Goal: Task Accomplishment & Management: Manage account settings

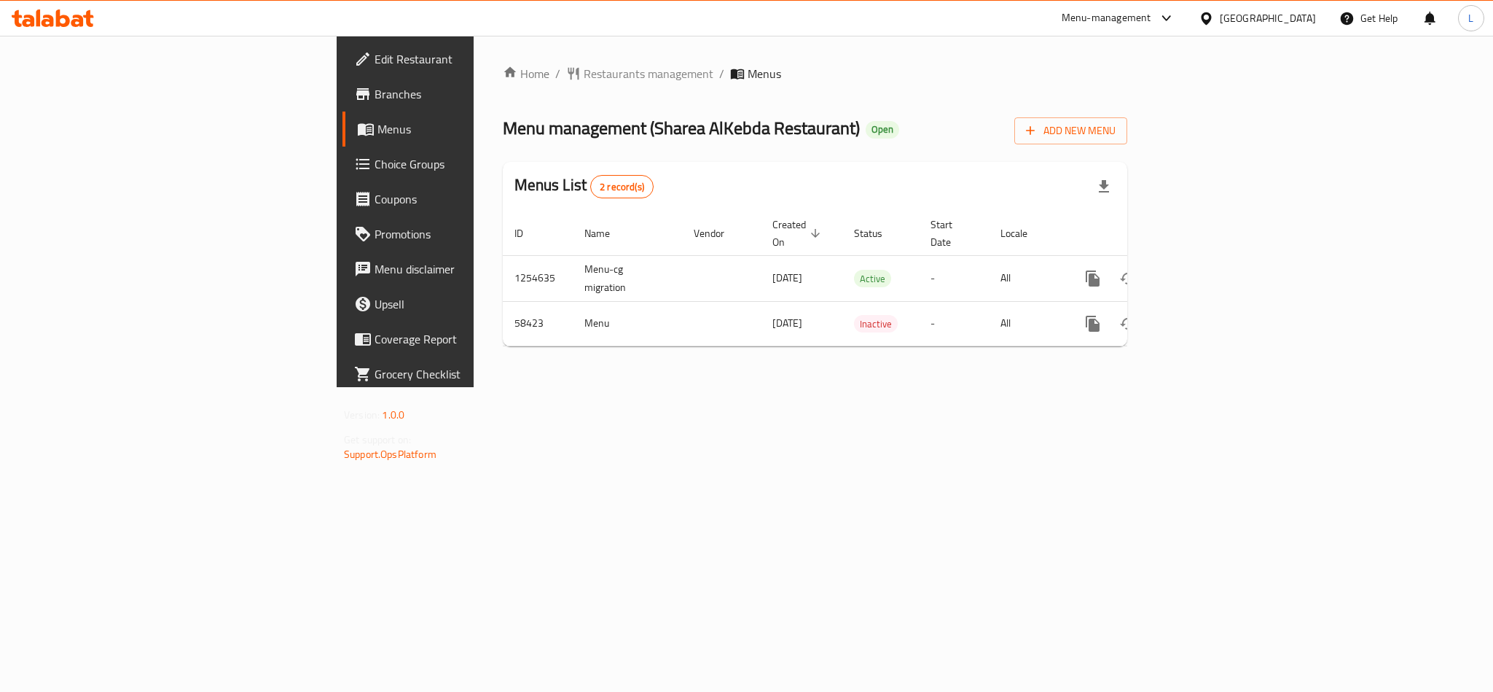
click at [375, 99] on span "Branches" at bounding box center [475, 93] width 200 height 17
click at [342, 151] on link "Choice Groups" at bounding box center [463, 163] width 243 height 35
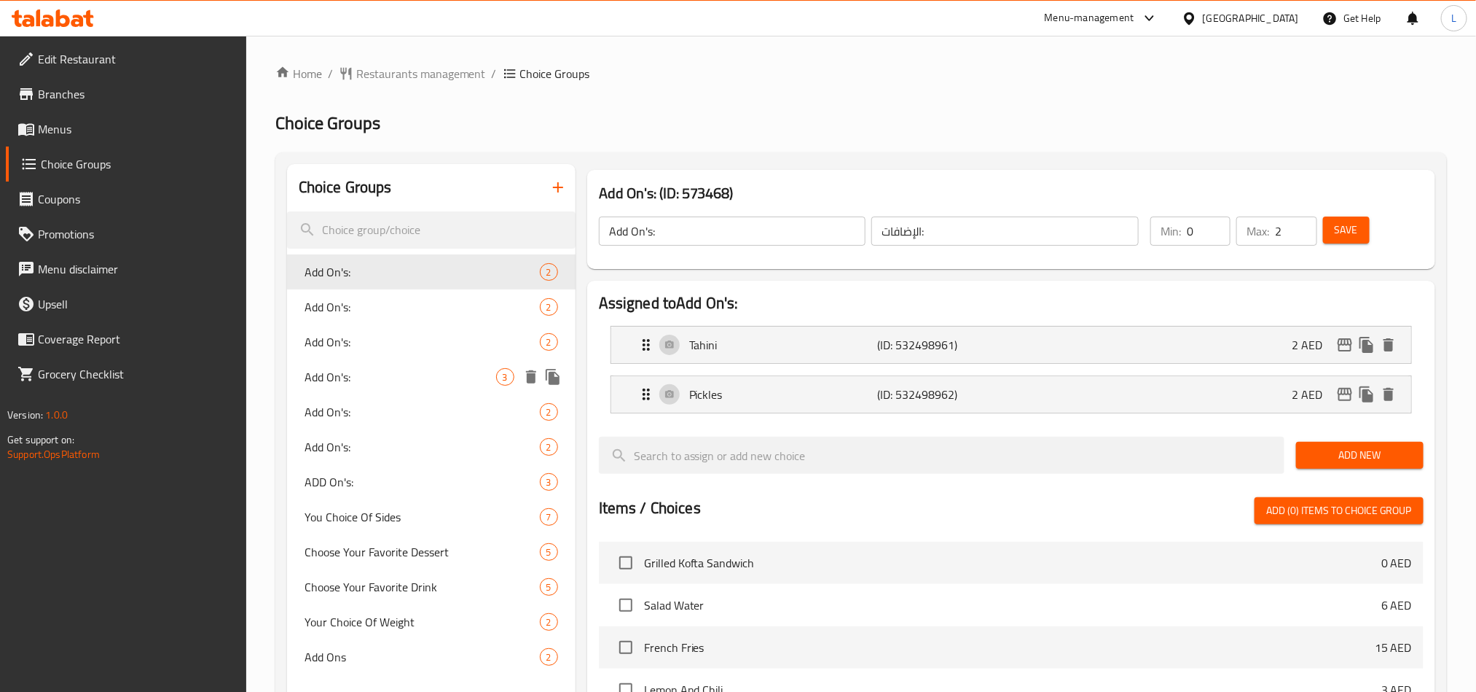
drag, startPoint x: 376, startPoint y: 381, endPoint x: 717, endPoint y: 295, distance: 351.7
click at [376, 381] on span "Add On's:" at bounding box center [401, 376] width 192 height 17
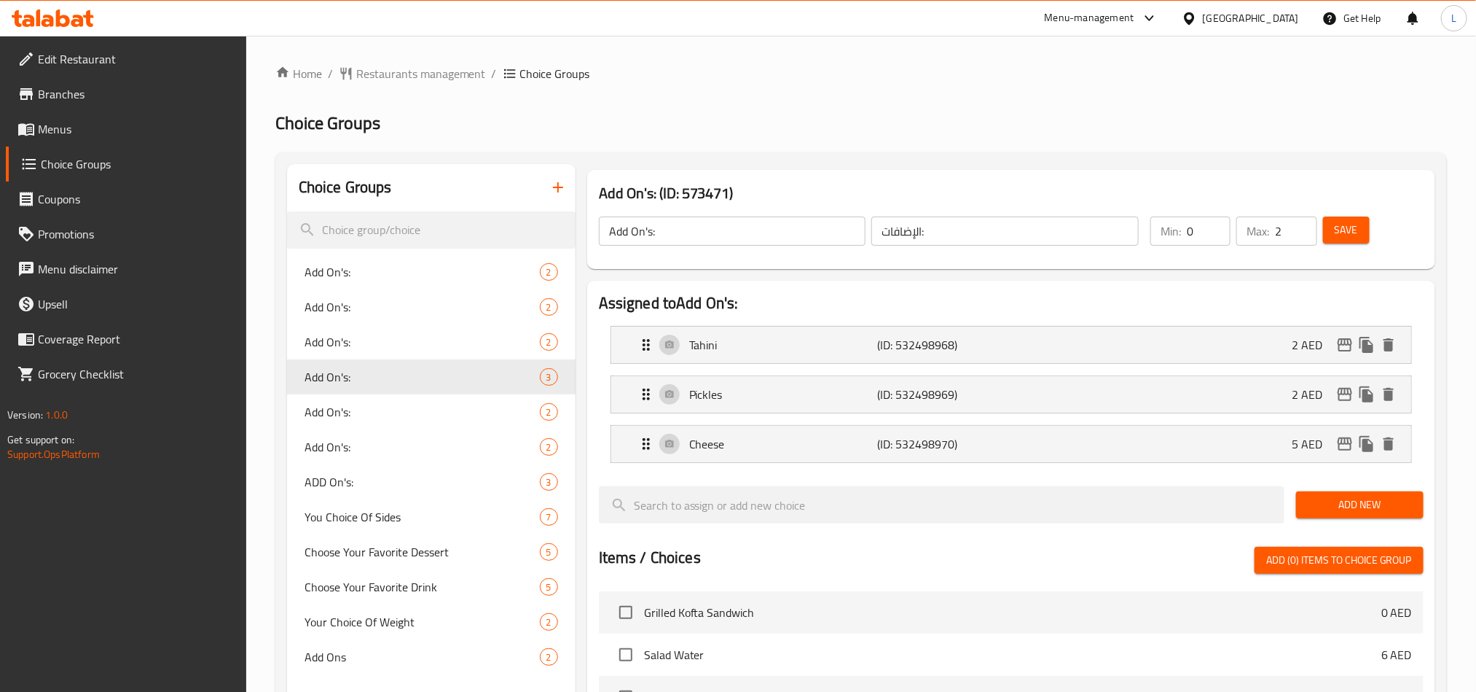
click at [44, 140] on link "Menus" at bounding box center [126, 128] width 240 height 35
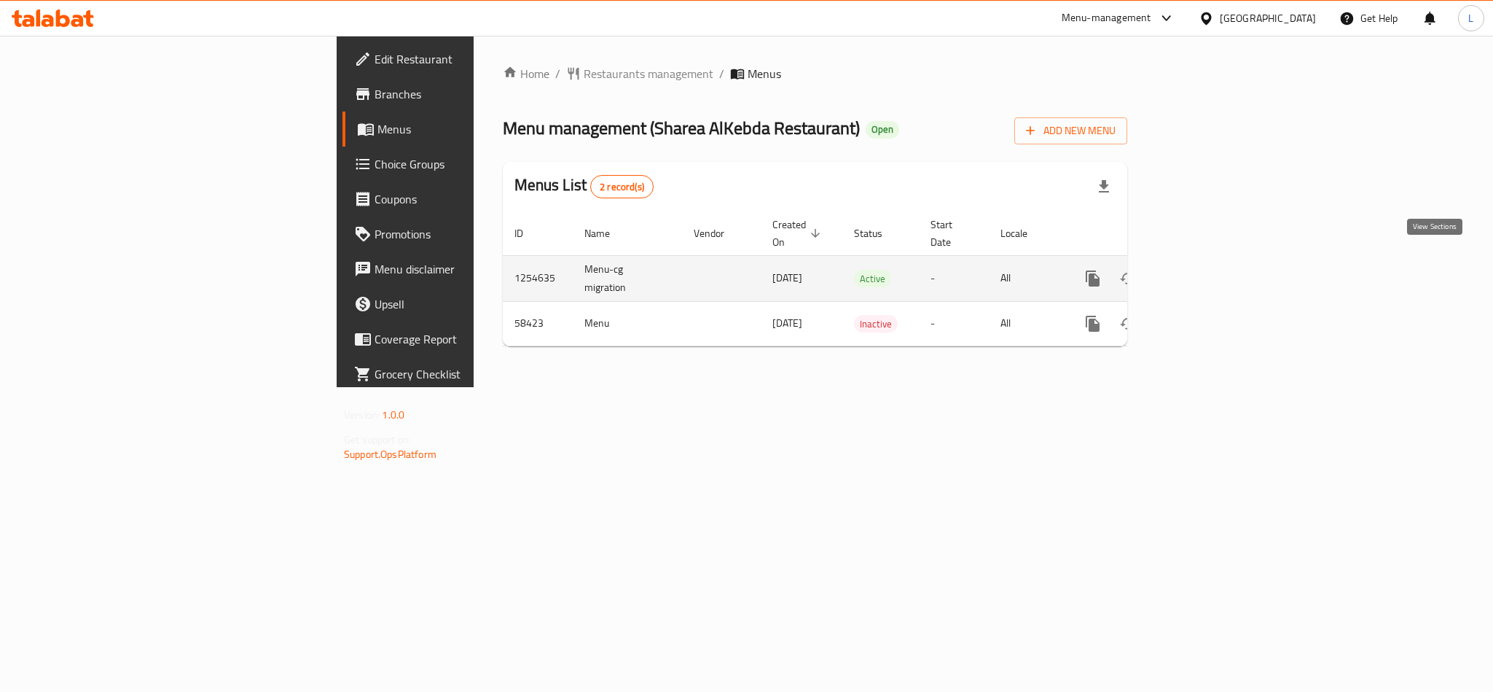
click at [1207, 270] on icon "enhanced table" at bounding box center [1197, 278] width 17 height 17
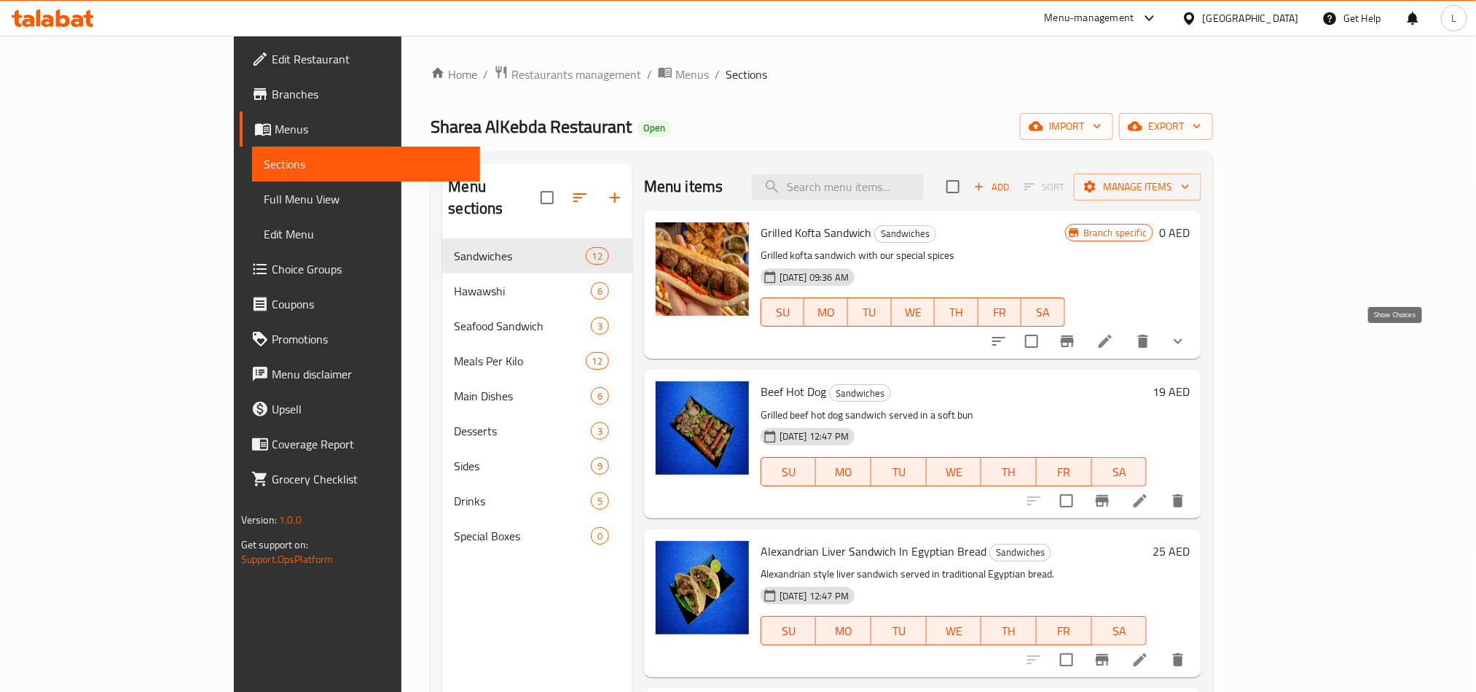
click at [1187, 339] on icon "show more" at bounding box center [1178, 340] width 17 height 17
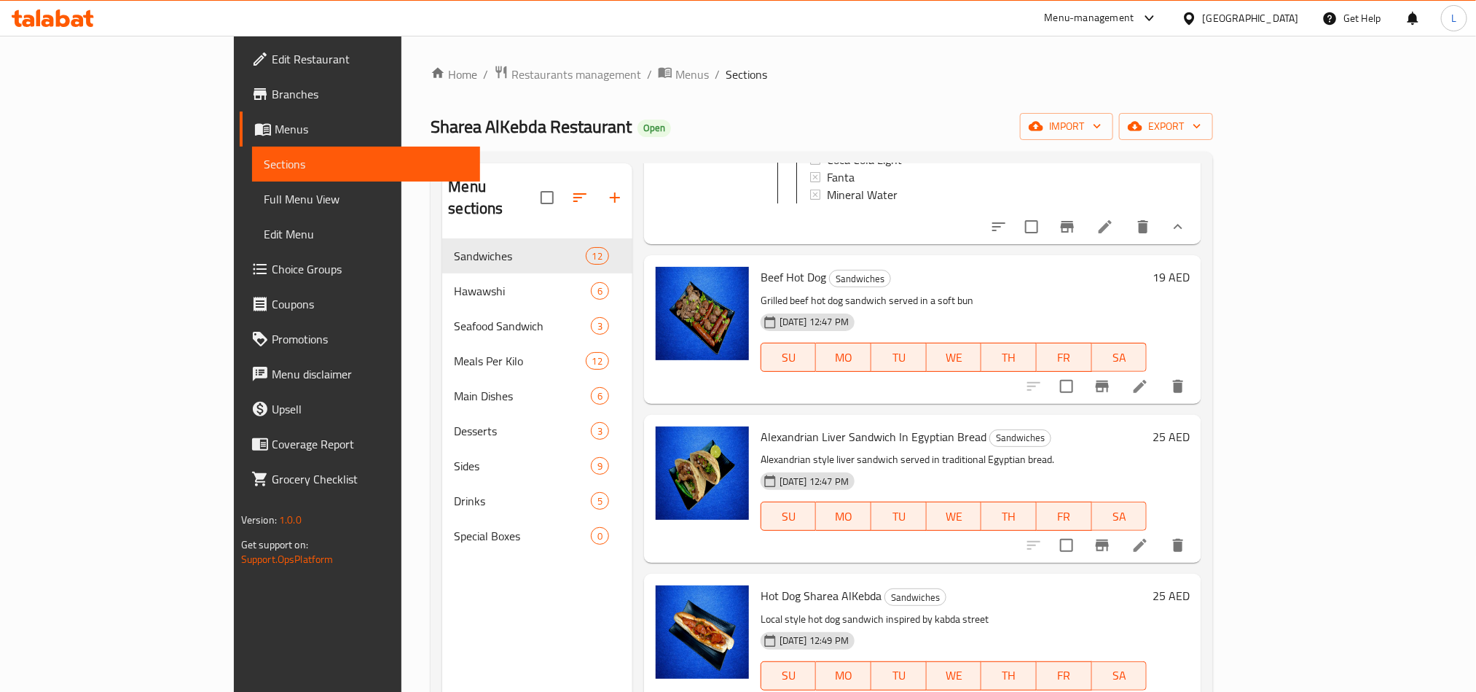
scroll to position [547, 0]
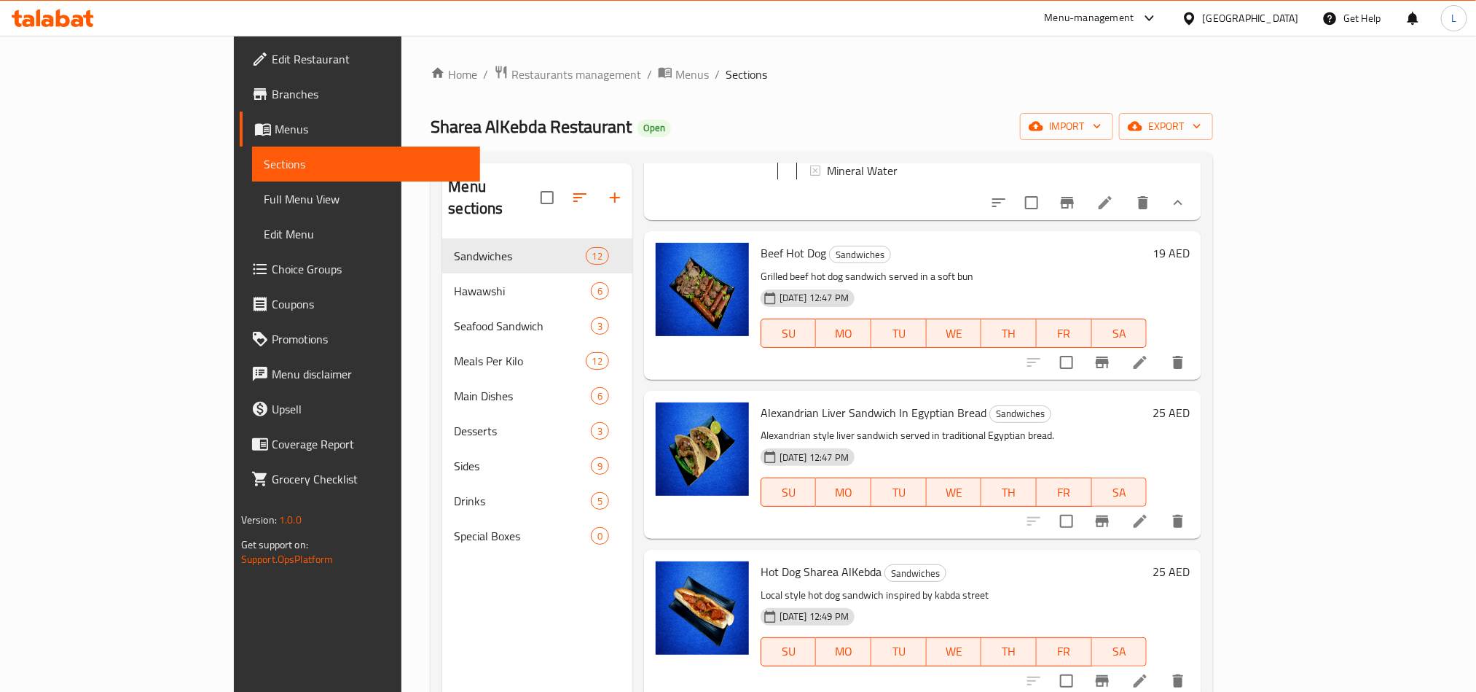
click at [1126, 216] on li at bounding box center [1105, 202] width 41 height 26
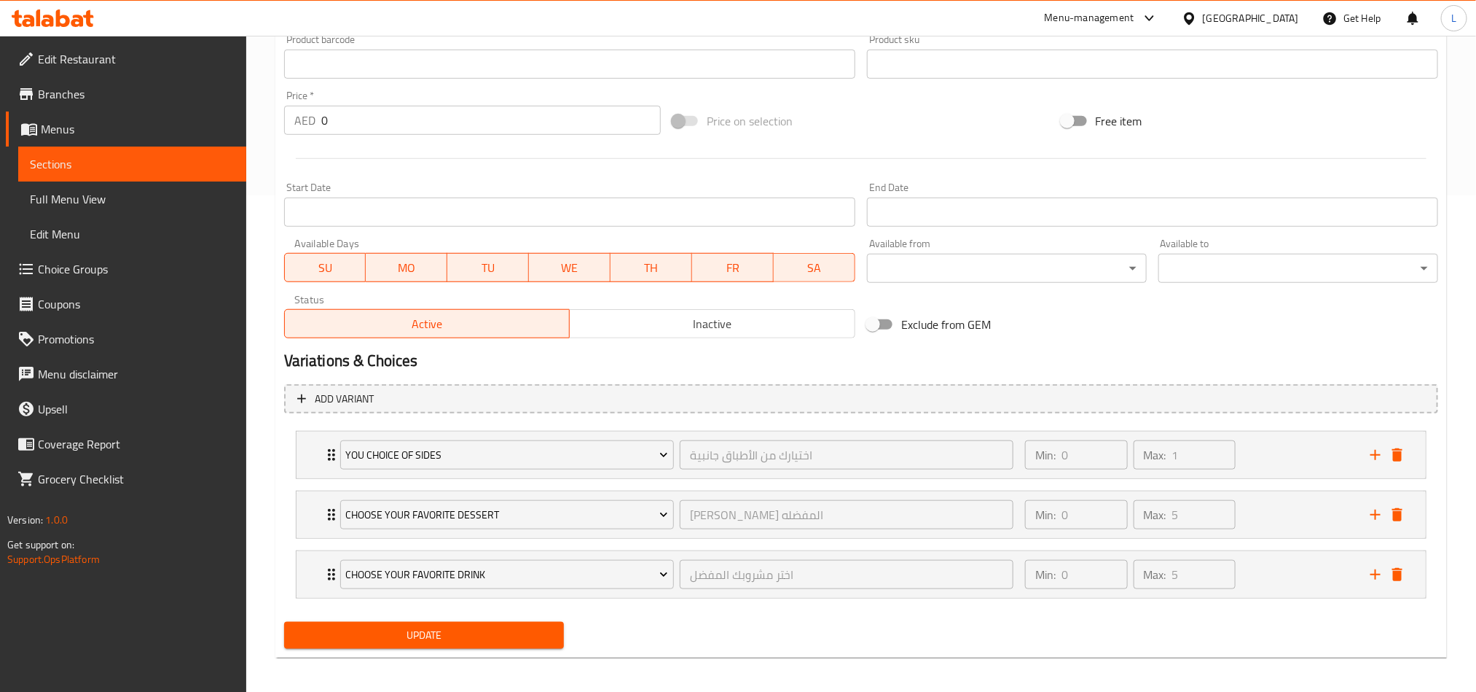
scroll to position [506, 0]
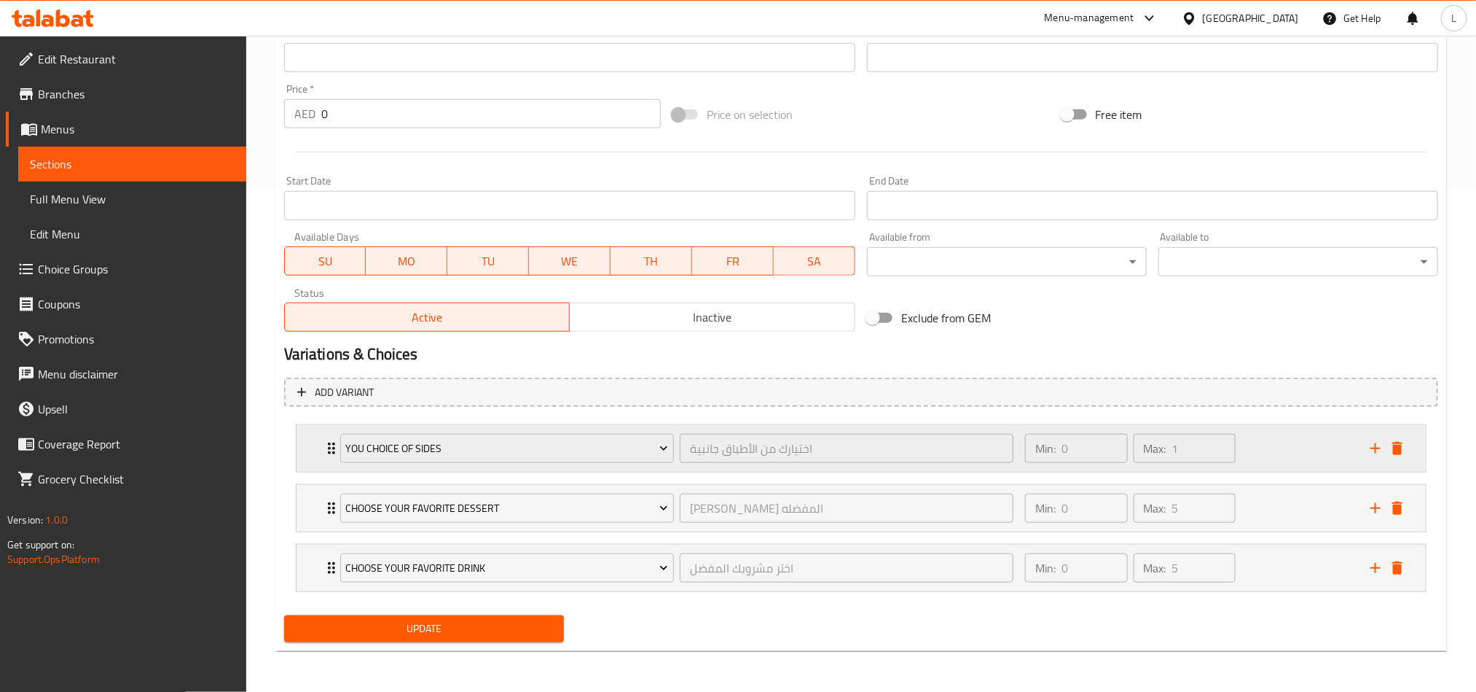
click at [1277, 453] on div "Min: 0 ​ Max: 1 ​" at bounding box center [1189, 448] width 345 height 47
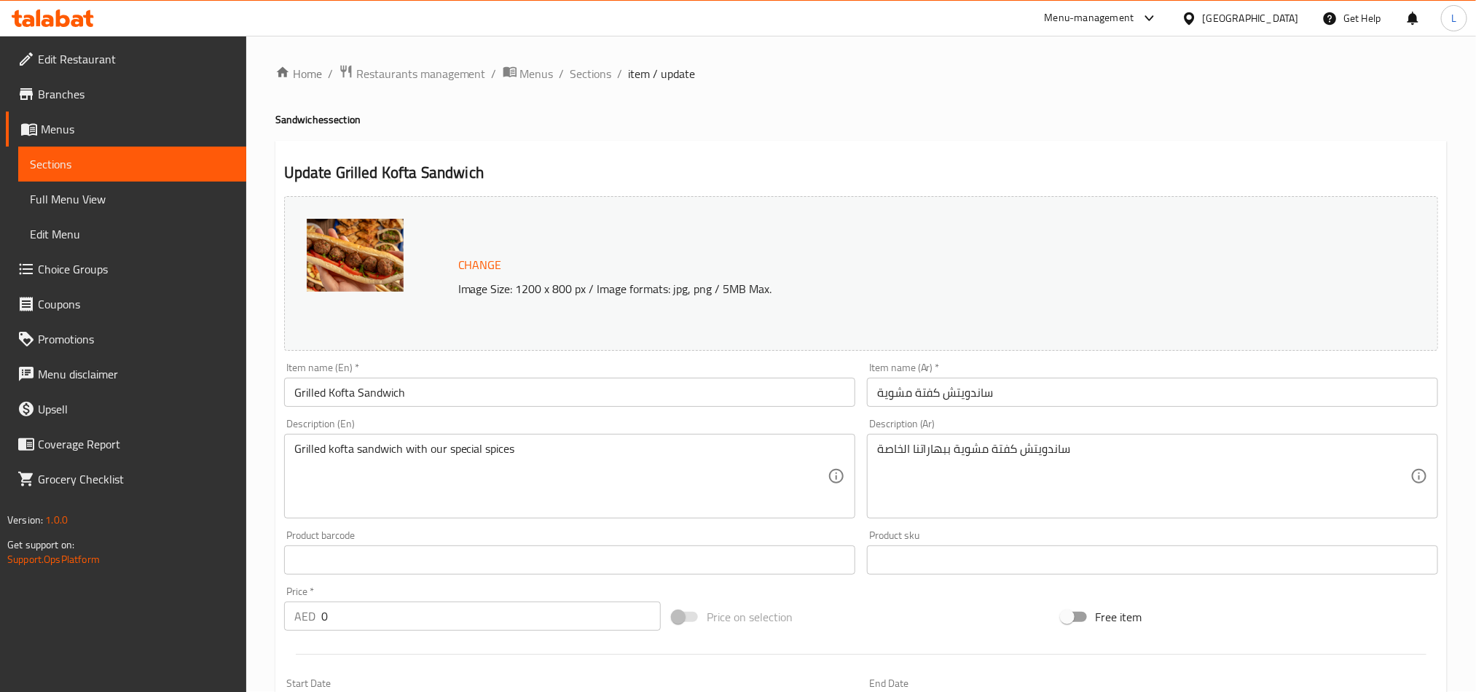
scroll to position [0, 0]
click at [601, 75] on span "Sections" at bounding box center [592, 74] width 42 height 17
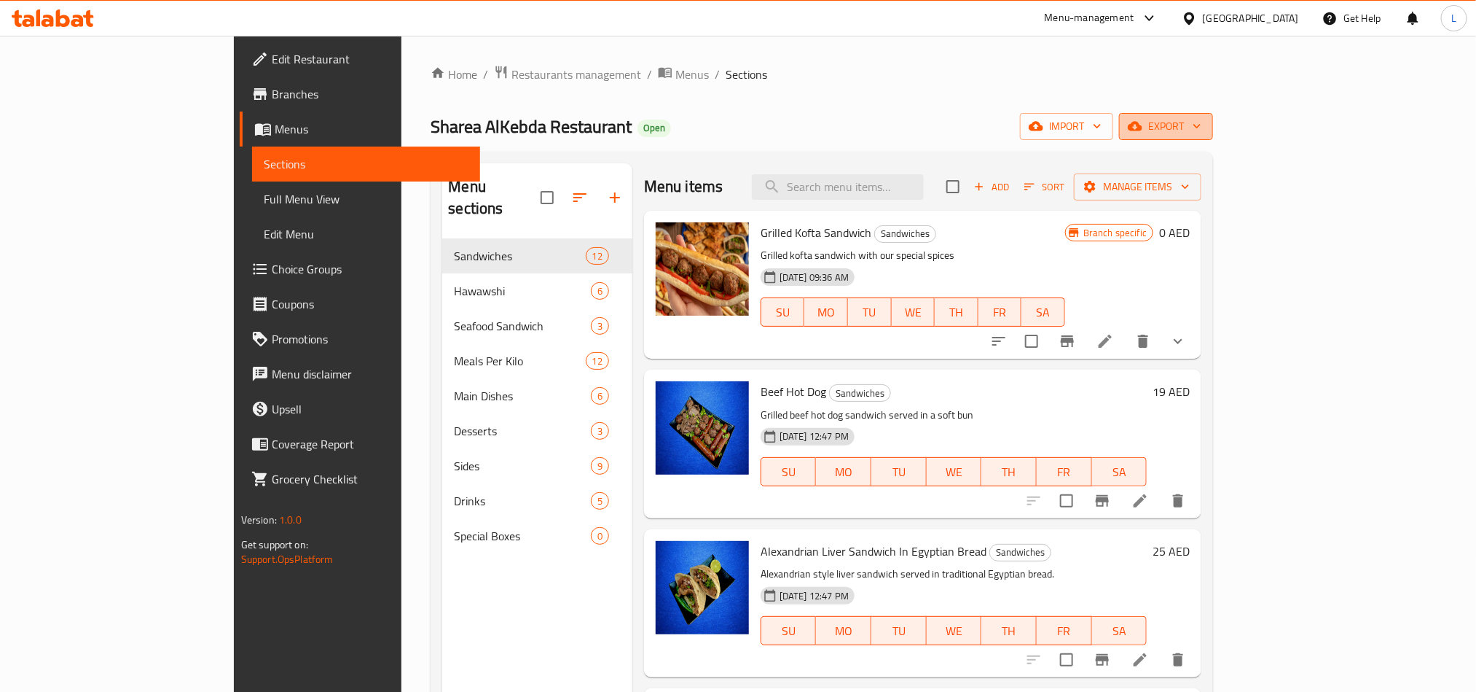
click at [1202, 128] on span "export" at bounding box center [1166, 126] width 71 height 18
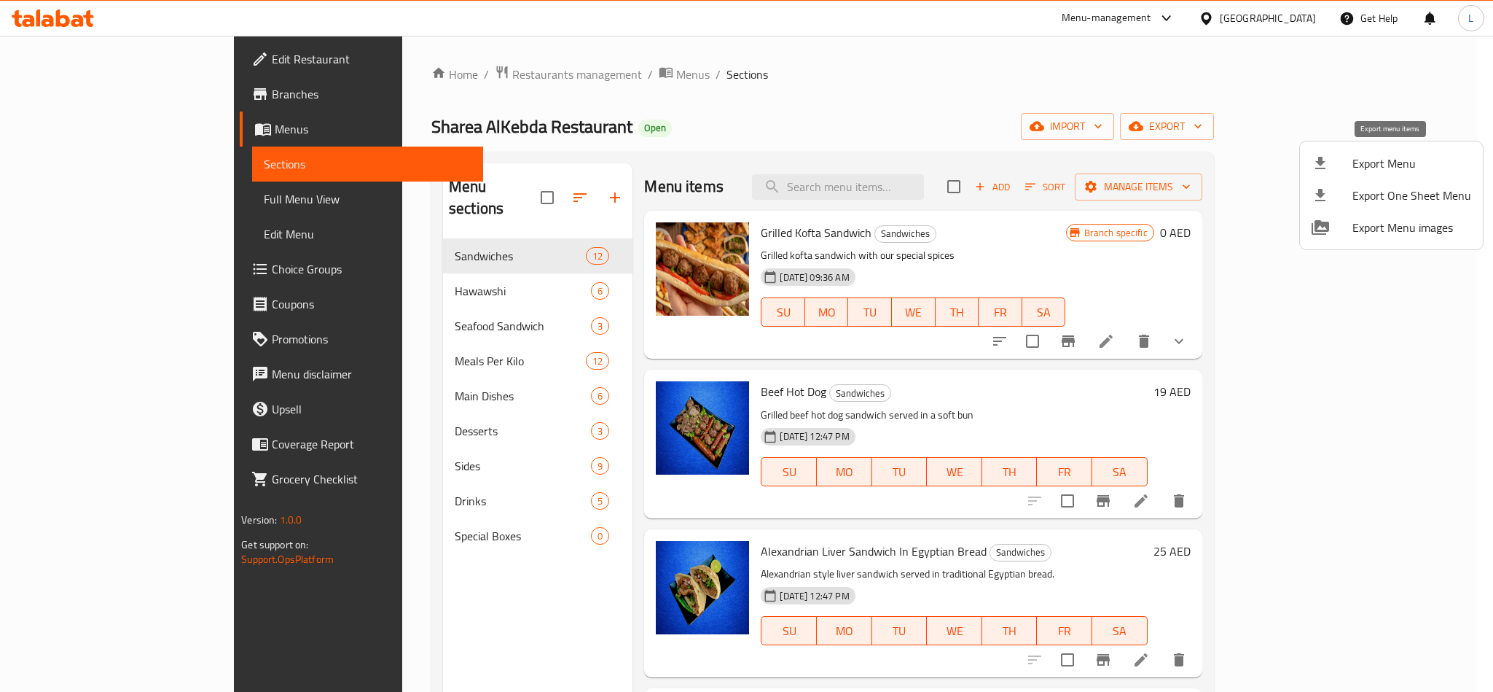
click at [1378, 164] on span "Export Menu" at bounding box center [1411, 162] width 119 height 17
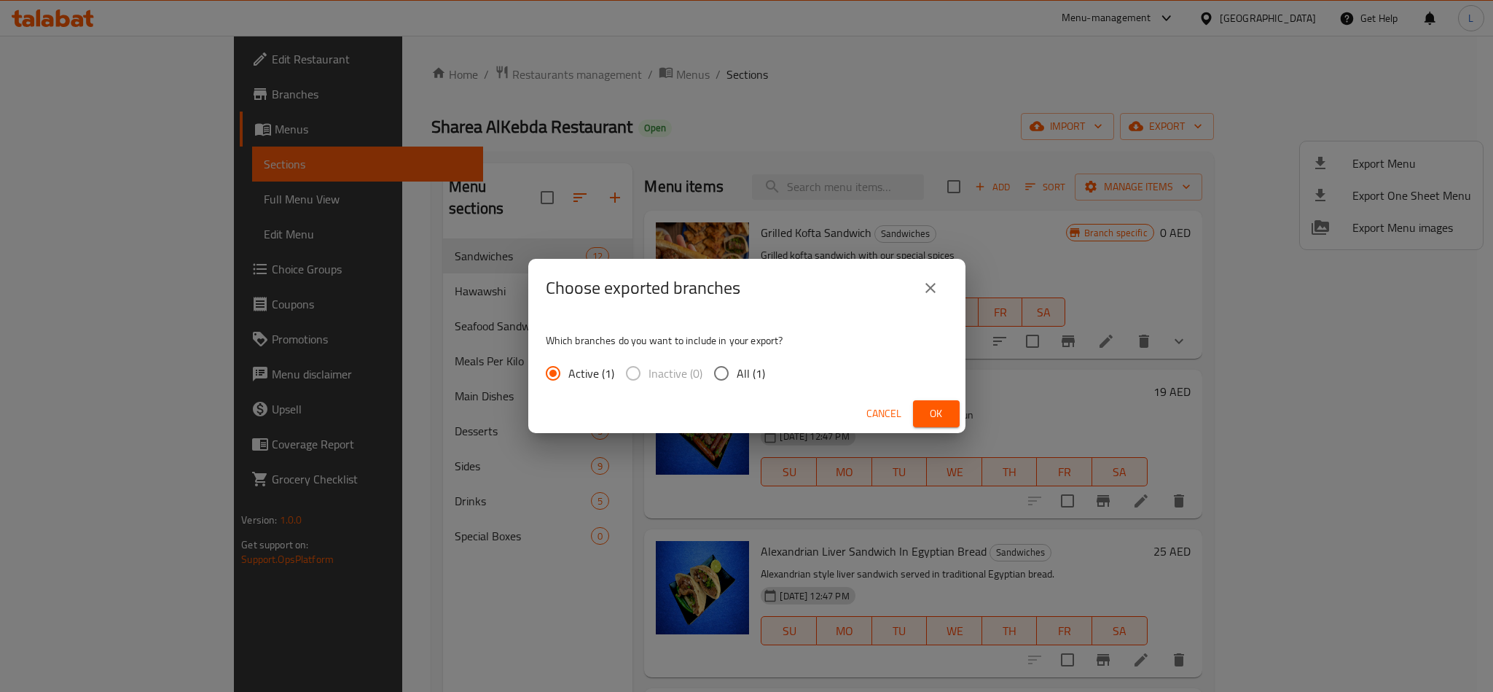
click at [731, 365] on input "All (1)" at bounding box center [721, 373] width 31 height 31
radio input "true"
click at [917, 400] on button "Ok" at bounding box center [936, 413] width 47 height 27
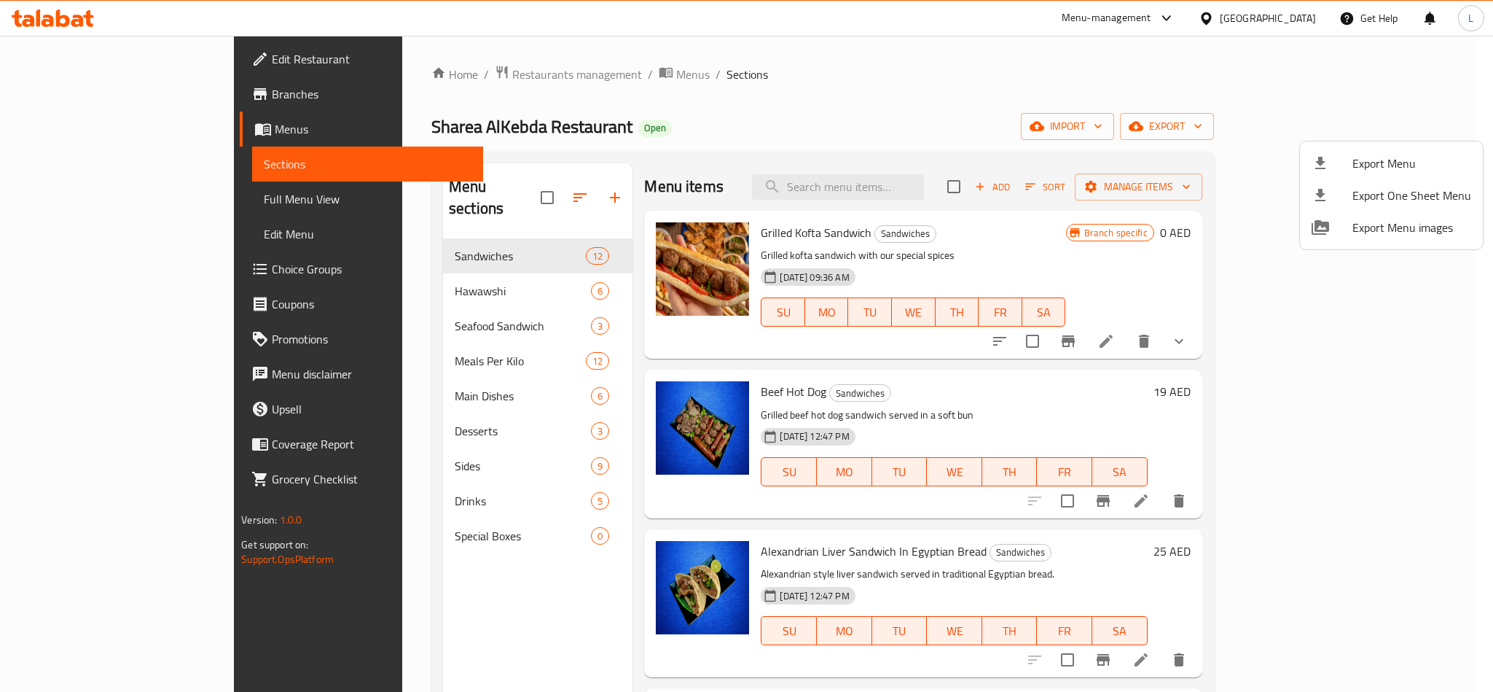
click at [359, 269] on div at bounding box center [746, 346] width 1493 height 692
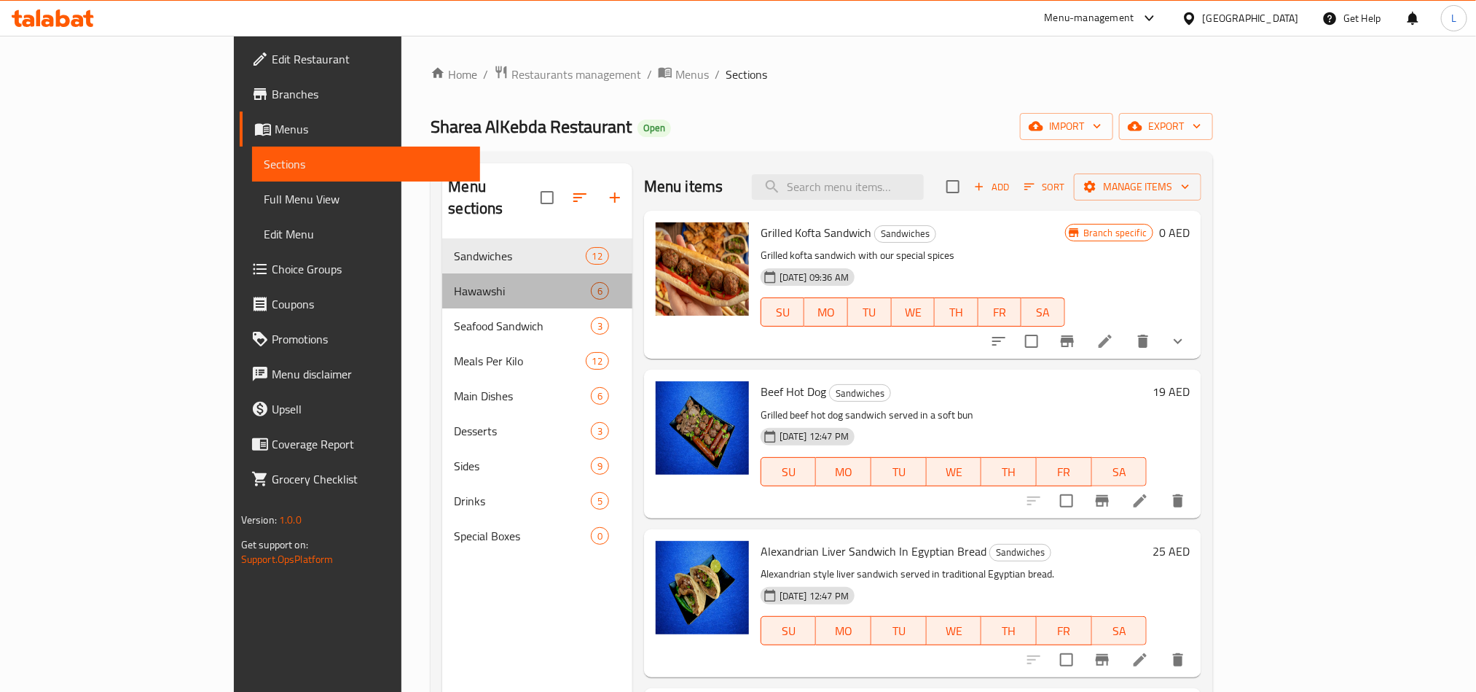
click at [454, 282] on span "Hawawshi" at bounding box center [522, 290] width 136 height 17
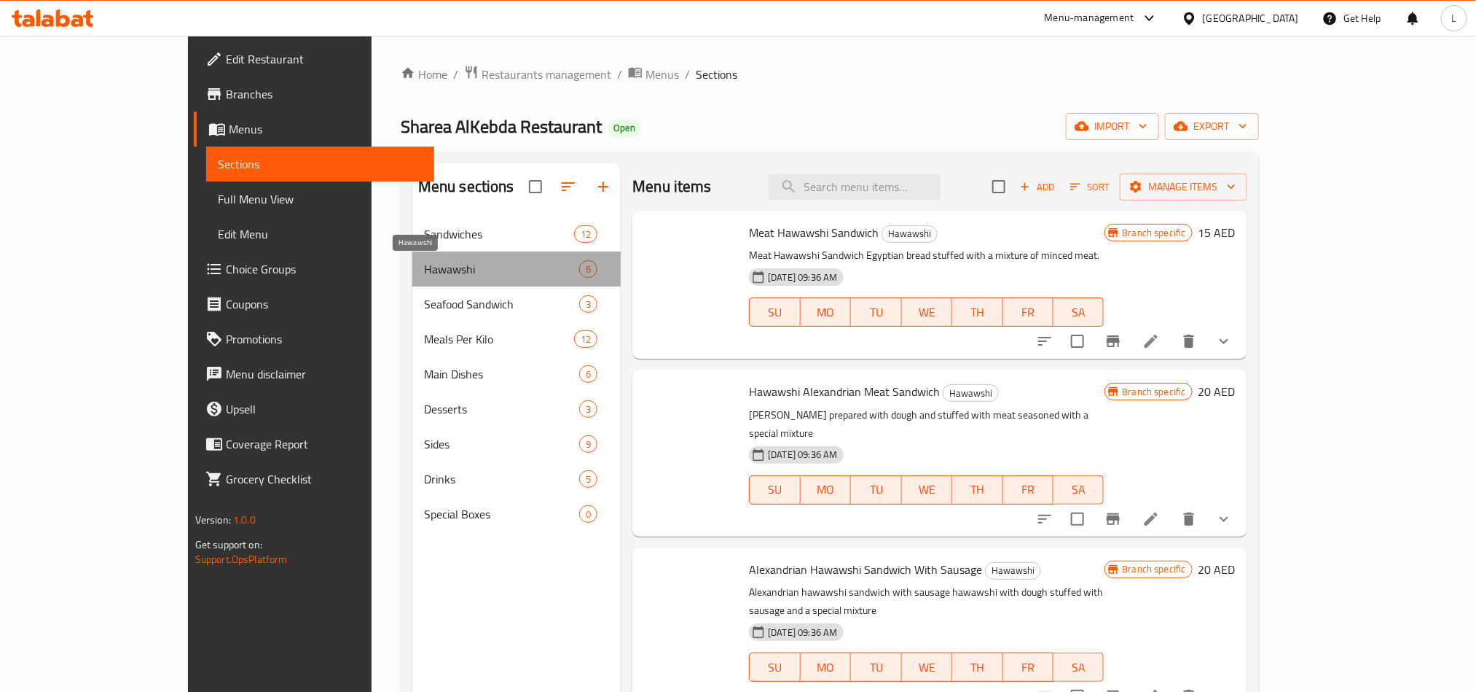
click at [424, 269] on span "Hawawshi" at bounding box center [501, 268] width 155 height 17
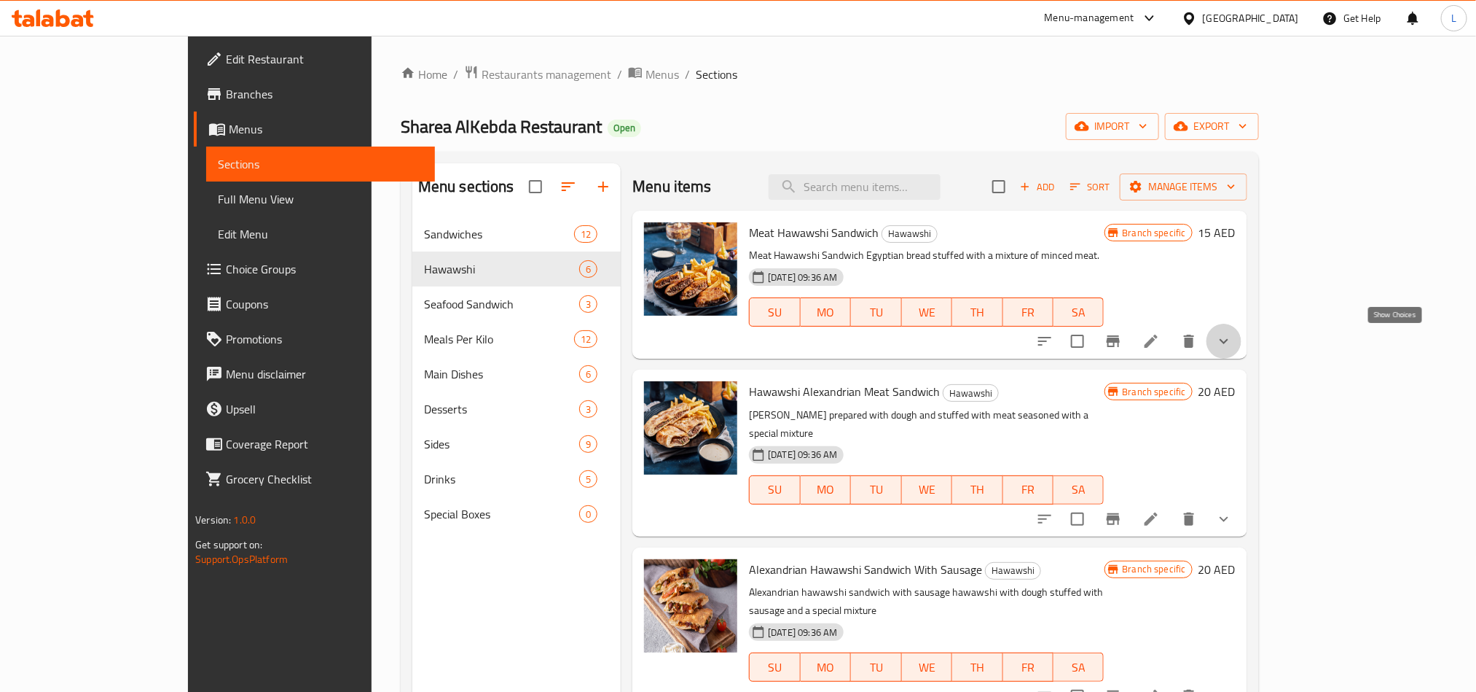
click at [1233, 342] on icon "show more" at bounding box center [1223, 340] width 17 height 17
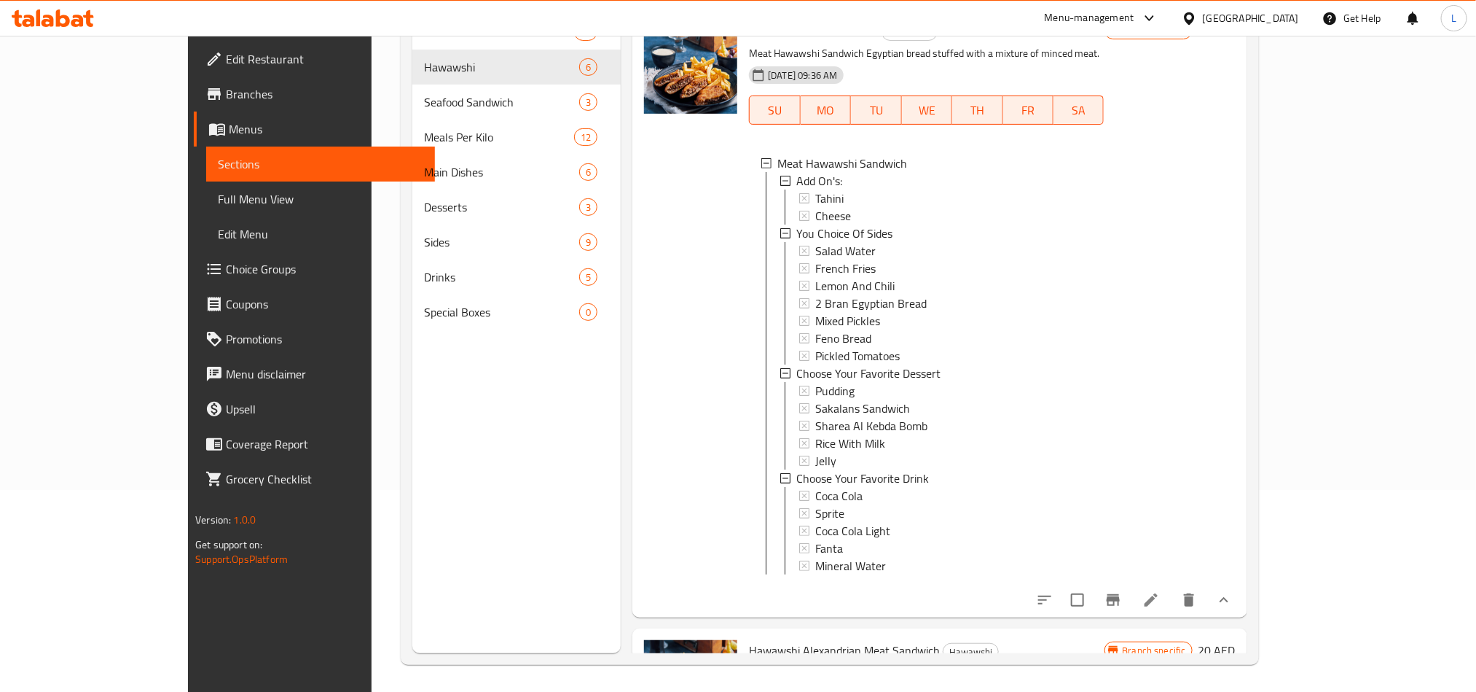
scroll to position [204, 0]
click at [1160, 606] on icon at bounding box center [1151, 597] width 17 height 17
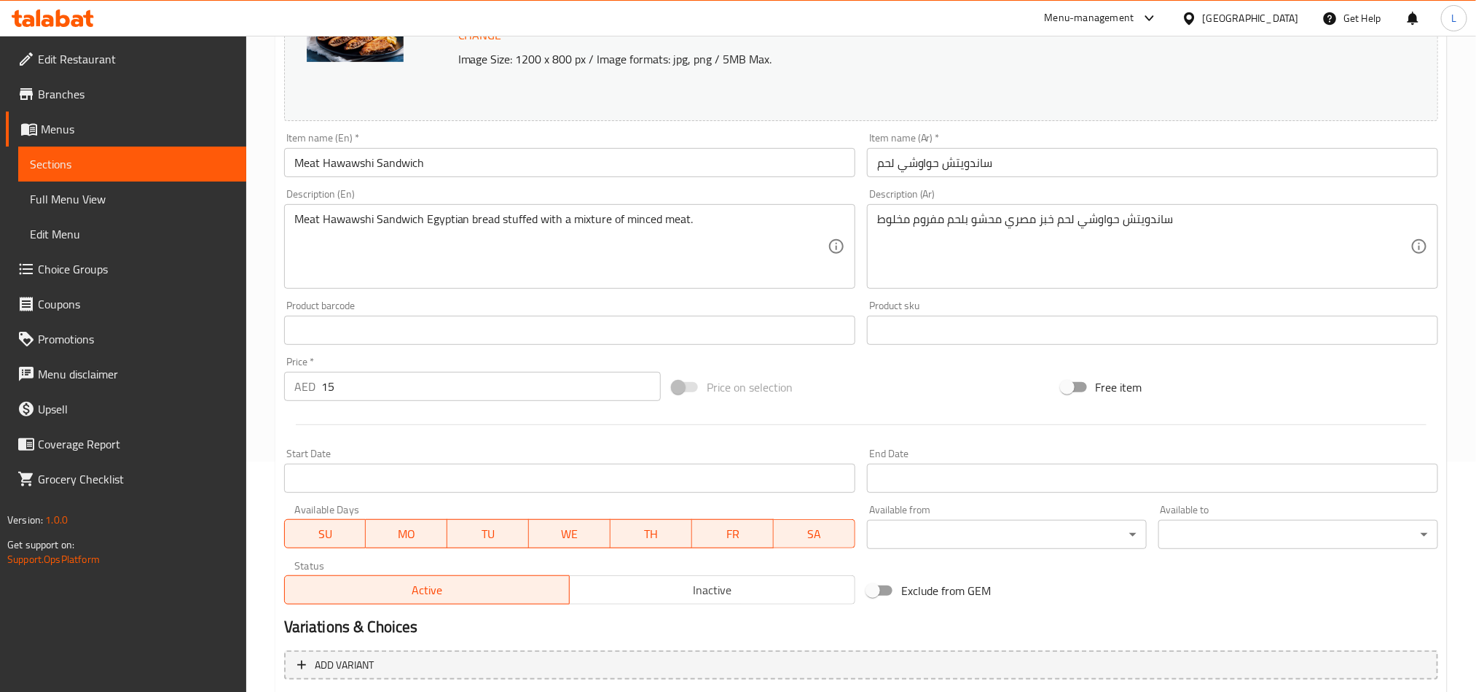
scroll to position [567, 0]
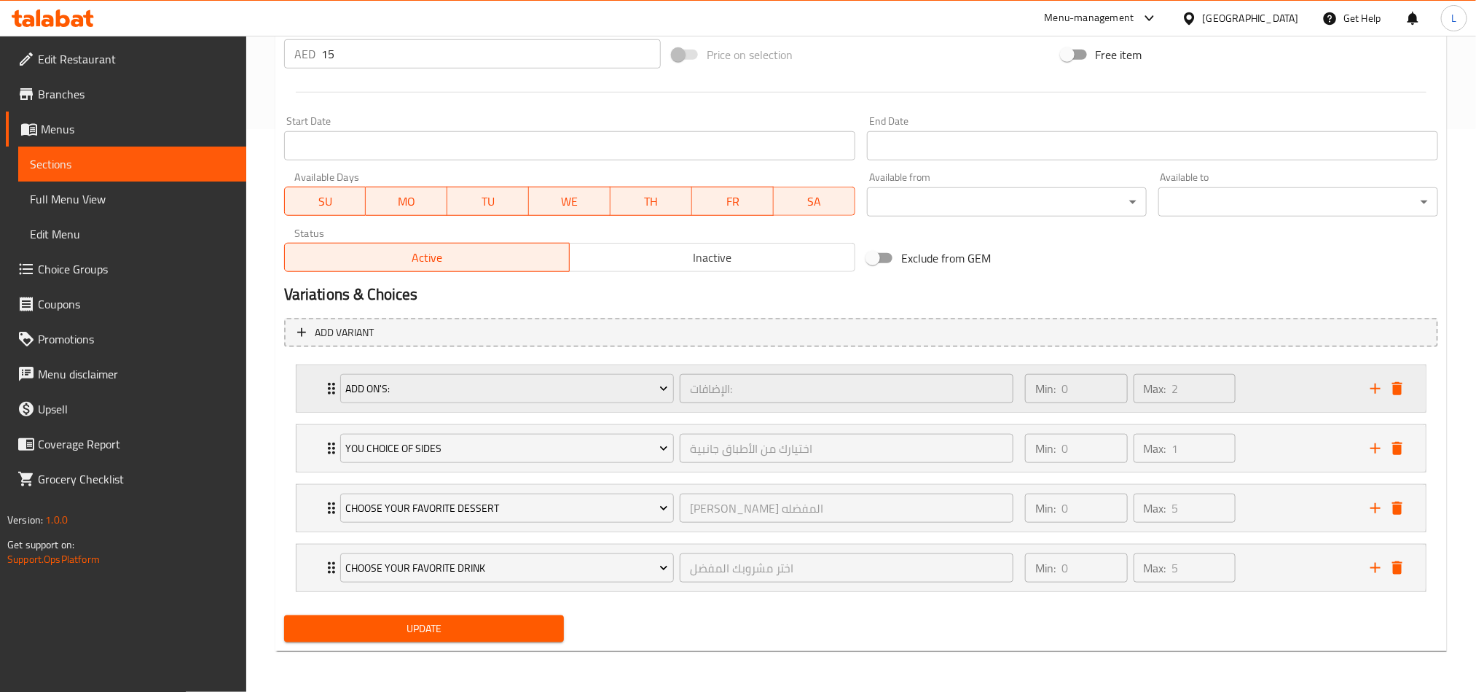
click at [1299, 387] on div "Min: 0 ​ Max: 2 ​" at bounding box center [1189, 388] width 345 height 47
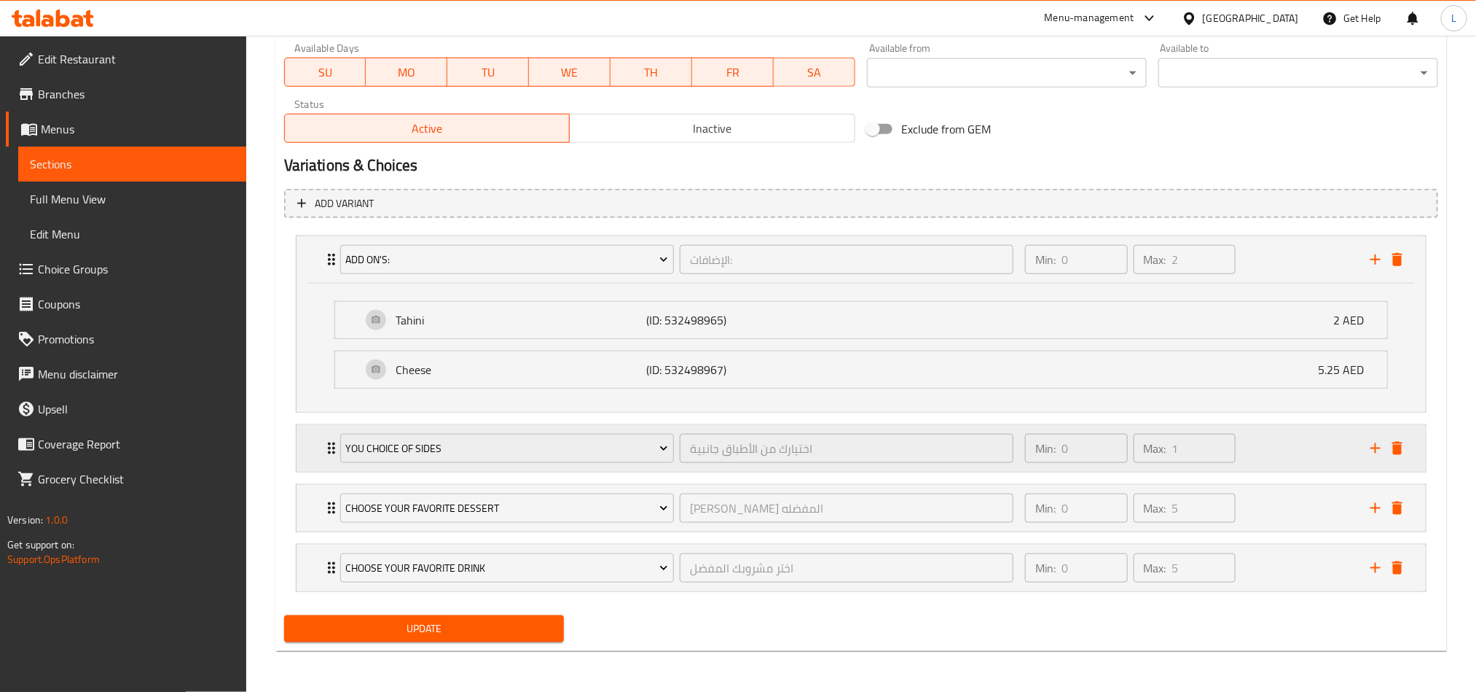
click at [1309, 459] on div "Min: 0 ​ Max: 1 ​" at bounding box center [1189, 448] width 345 height 47
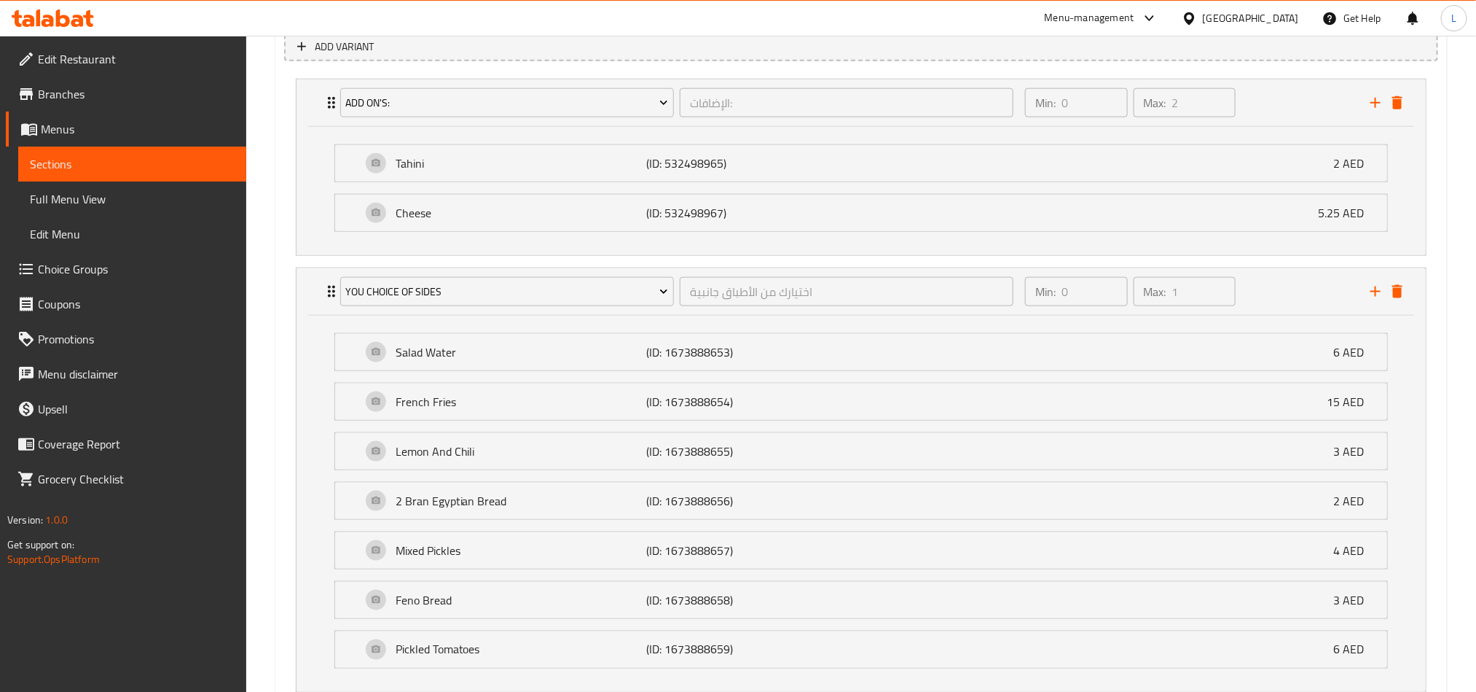
scroll to position [1078, 0]
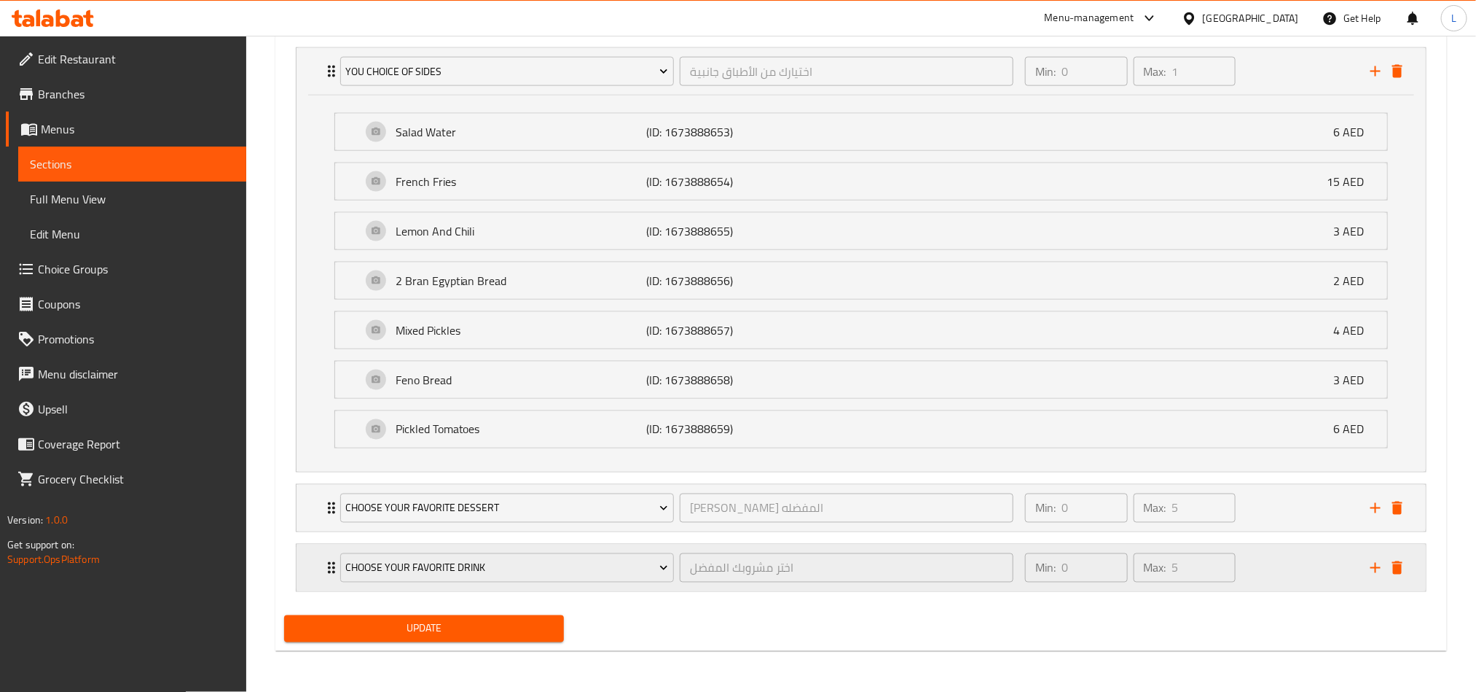
click at [1253, 556] on div "Min: 0 ​ Max: 5 ​" at bounding box center [1189, 567] width 345 height 47
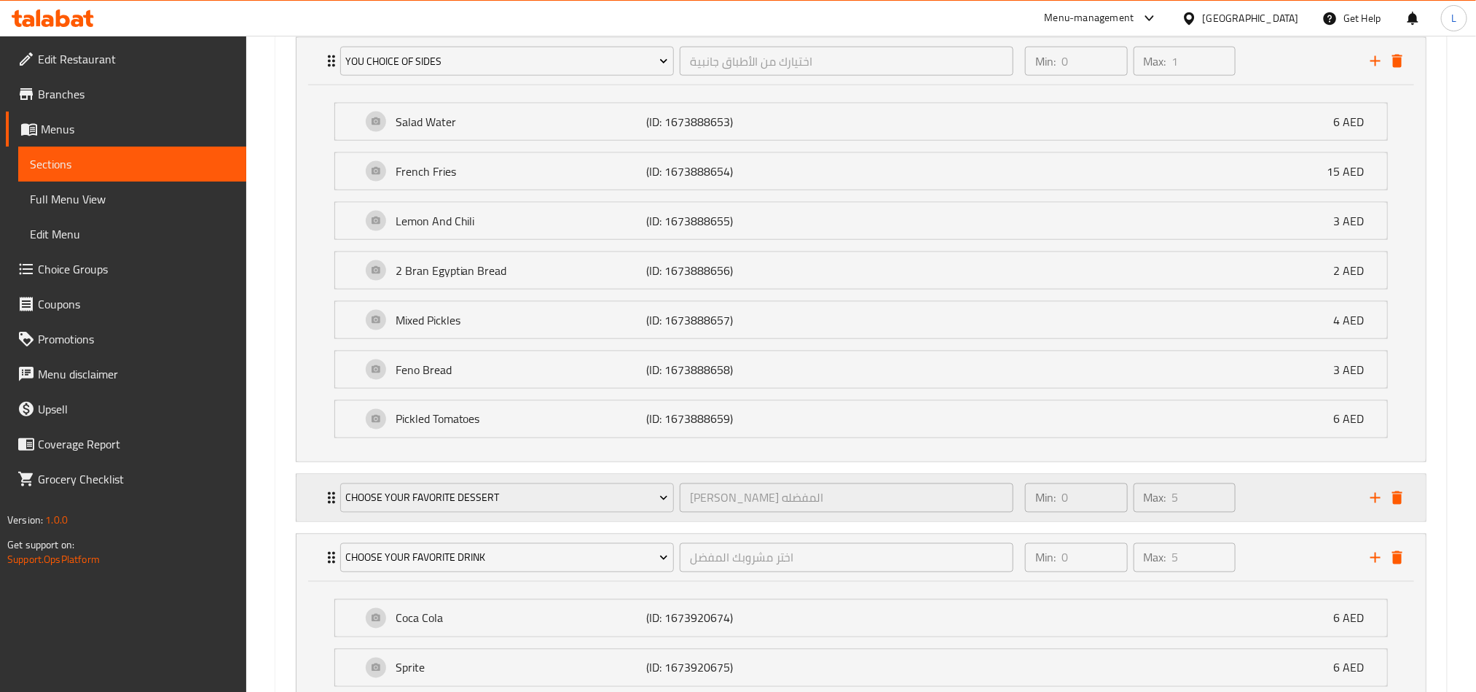
click at [1296, 517] on div "Min: 0 ​ Max: 5 ​" at bounding box center [1189, 497] width 345 height 47
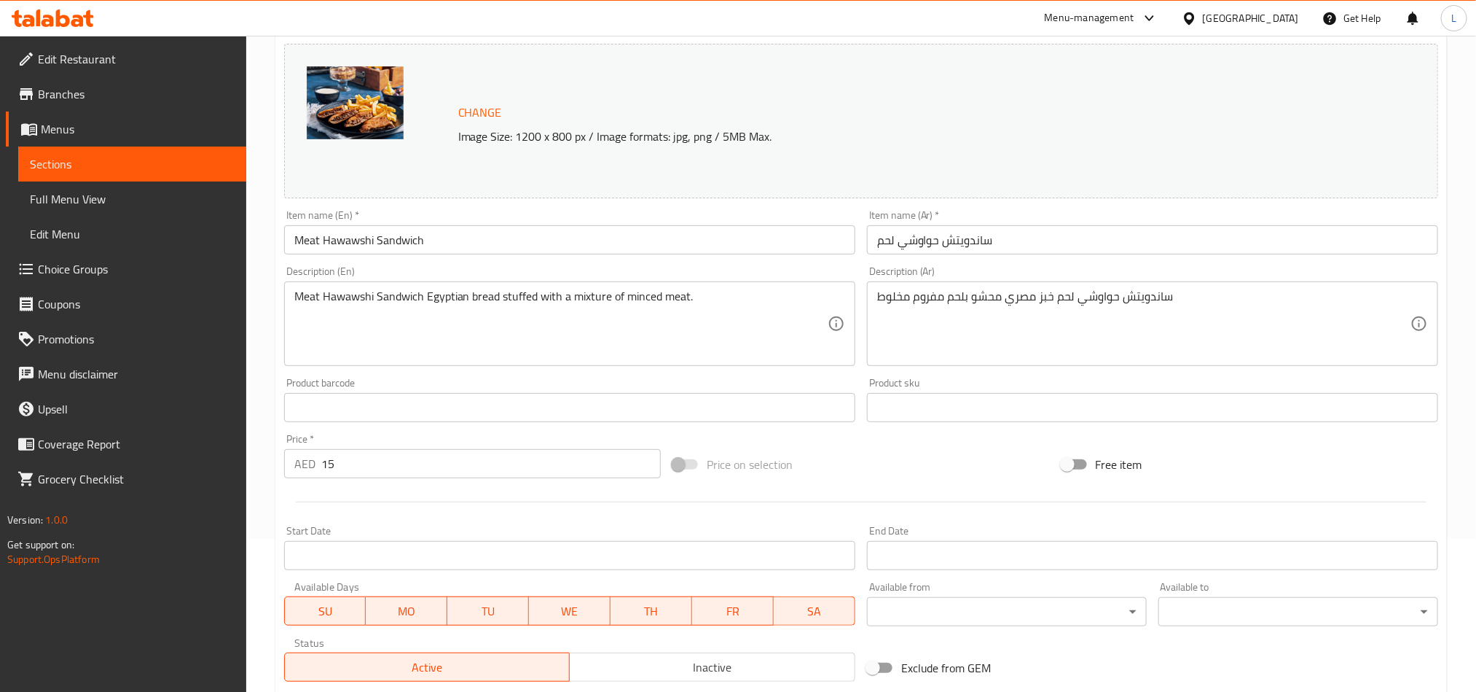
scroll to position [0, 0]
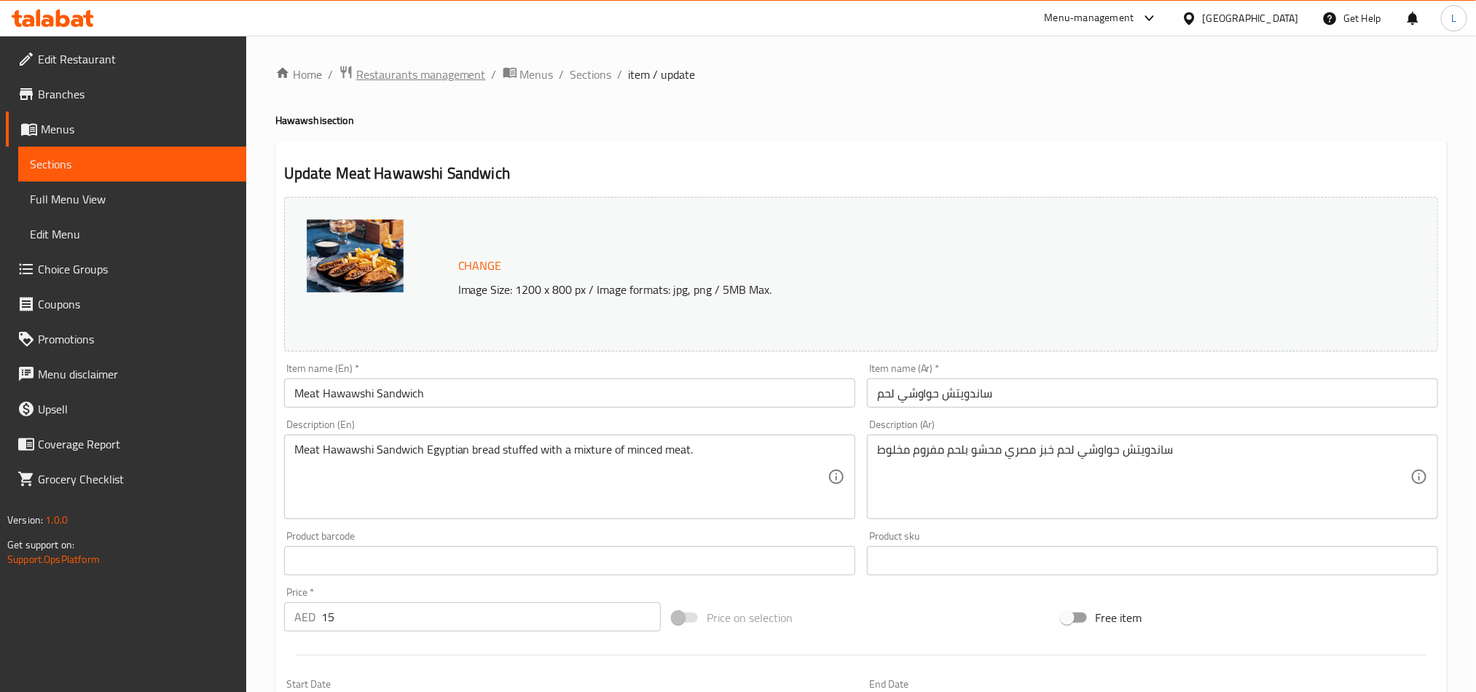
click at [393, 81] on span "Restaurants management" at bounding box center [421, 74] width 130 height 17
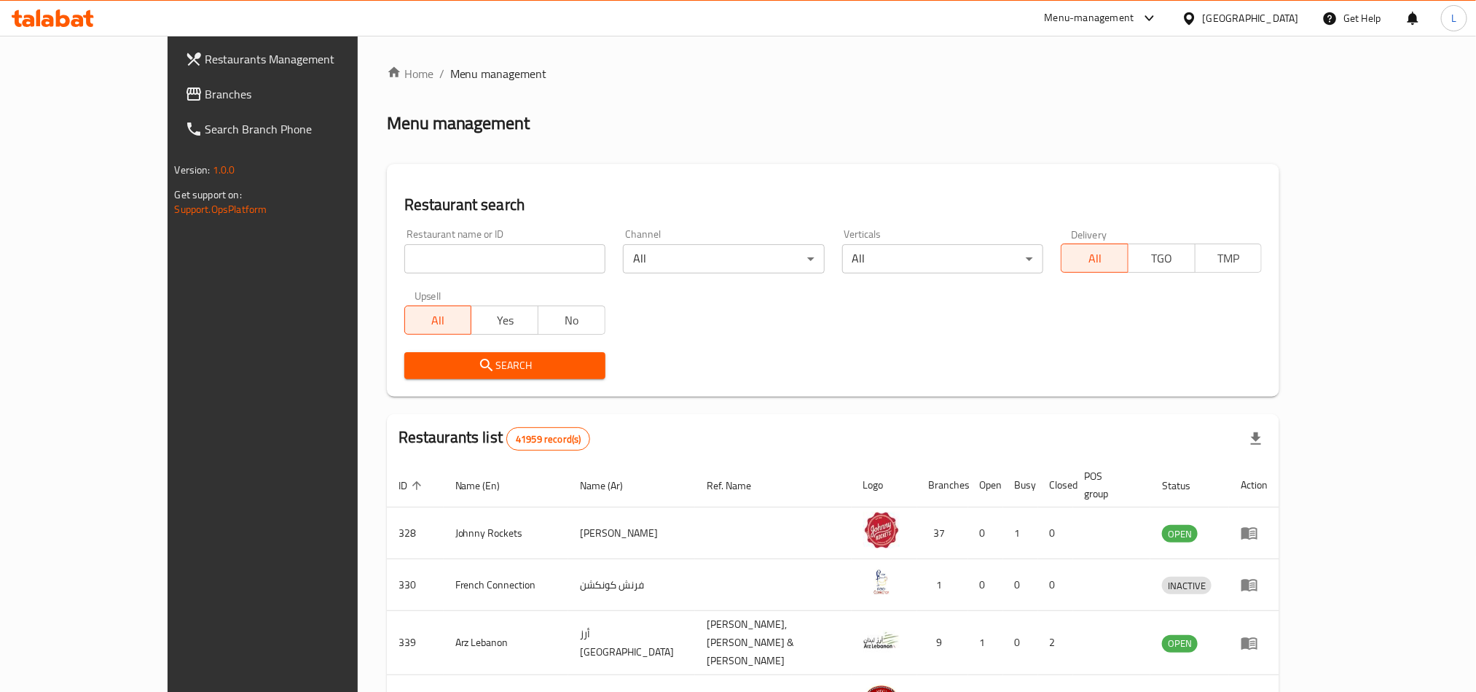
click at [1242, 22] on div "[GEOGRAPHIC_DATA]" at bounding box center [1251, 18] width 96 height 16
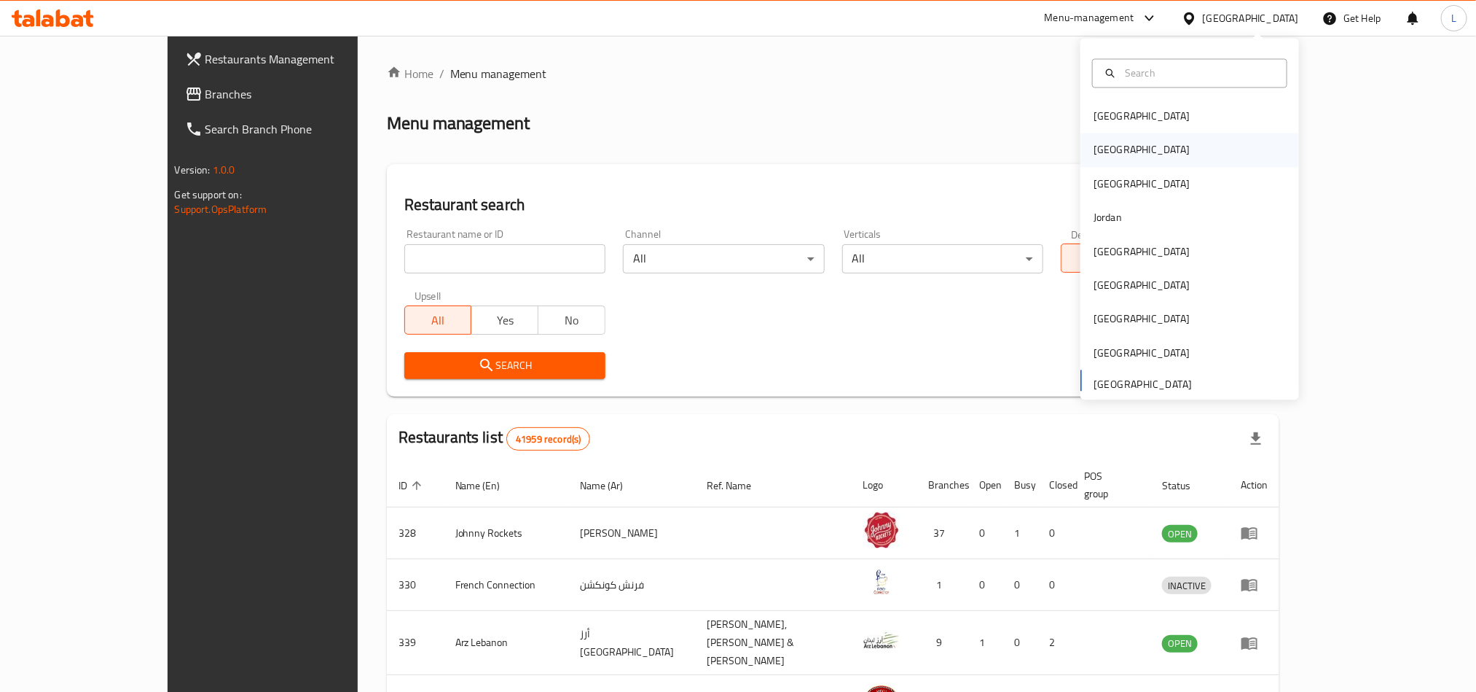
click at [1094, 156] on div "Egypt" at bounding box center [1142, 150] width 96 height 16
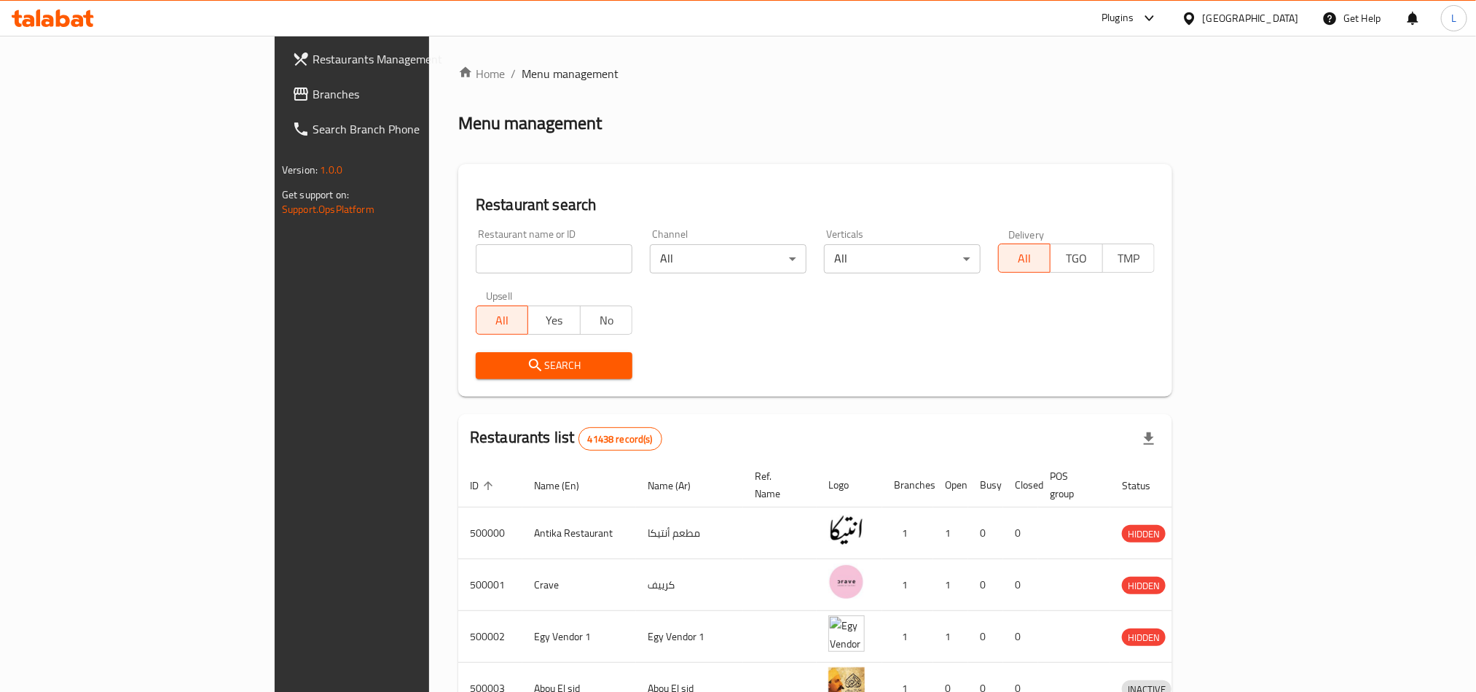
click at [476, 269] on input "search" at bounding box center [554, 258] width 157 height 29
paste input "683453"
type input "683453"
click button "Search" at bounding box center [554, 365] width 157 height 27
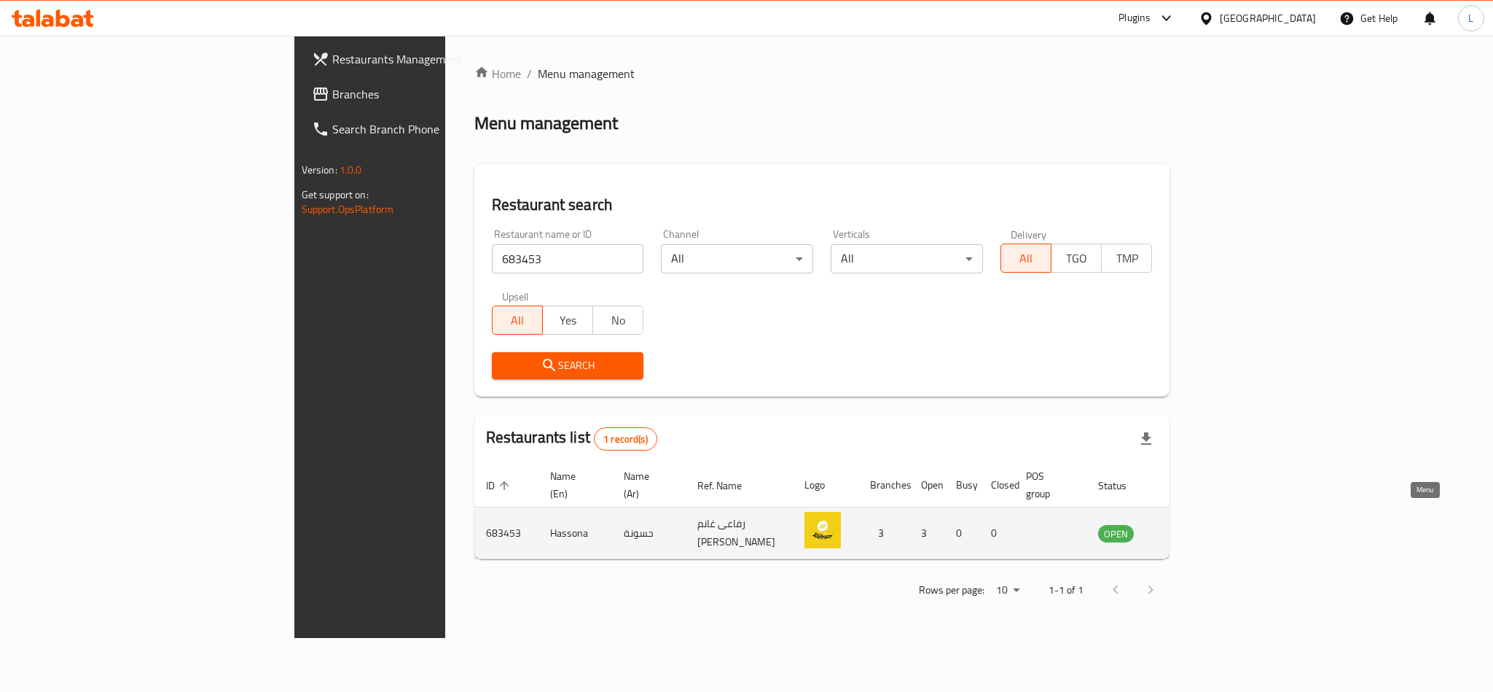
click at [1191, 528] on icon "enhanced table" at bounding box center [1183, 534] width 16 height 12
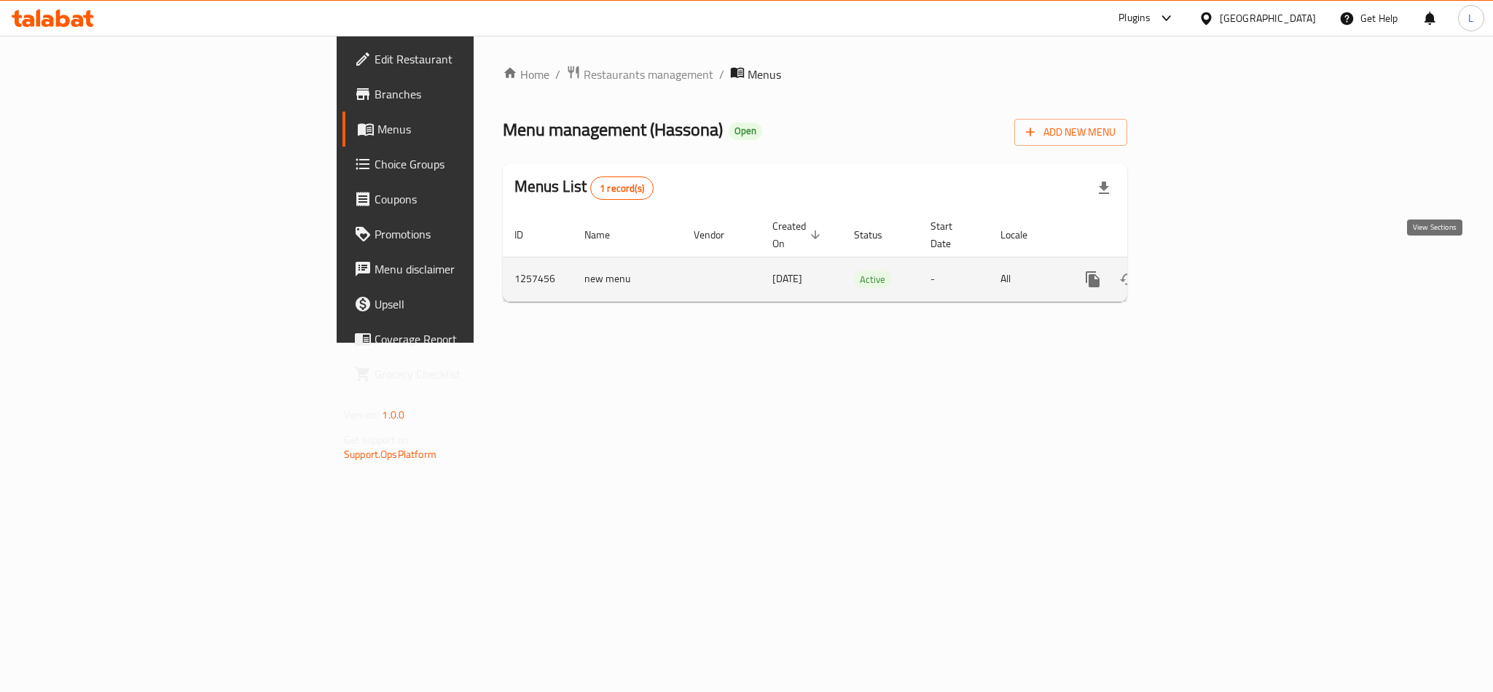
click at [1215, 262] on link "enhanced table" at bounding box center [1197, 279] width 35 height 35
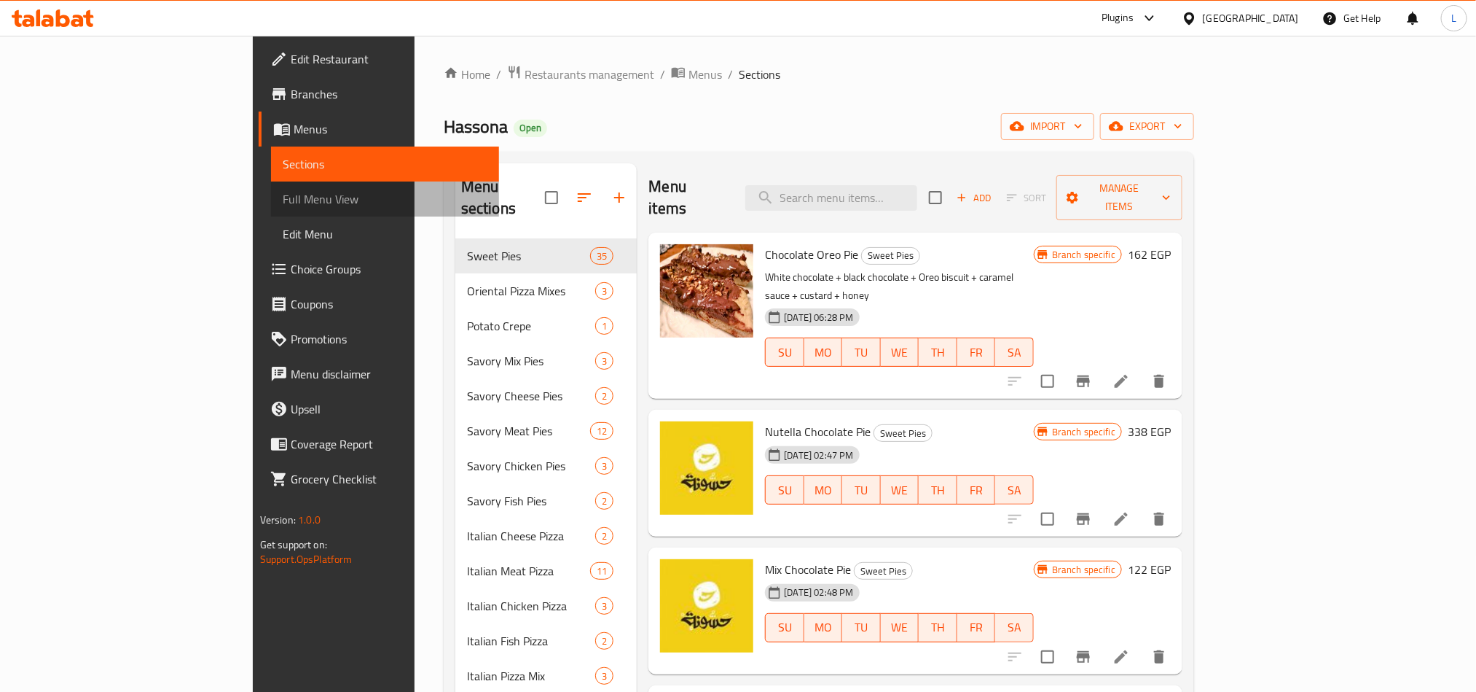
click at [283, 203] on span "Full Menu View" at bounding box center [385, 198] width 205 height 17
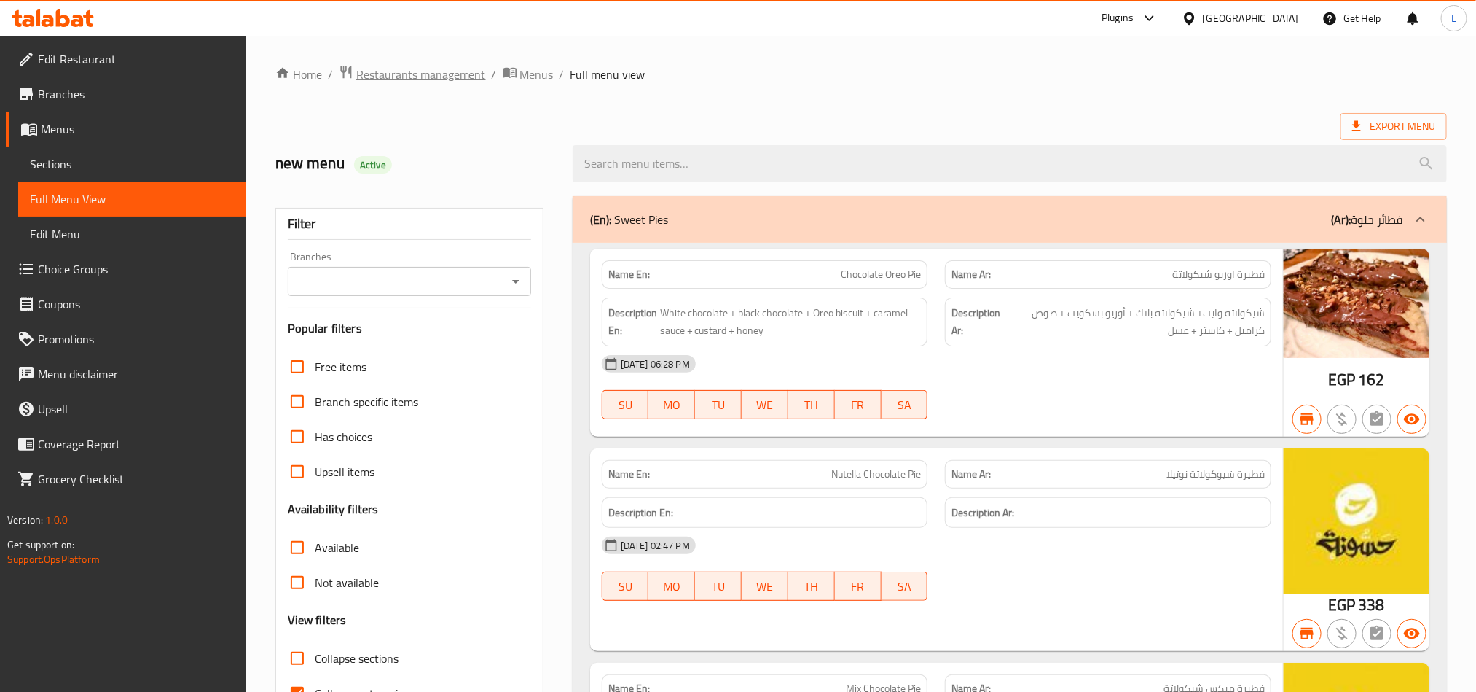
click at [473, 73] on span "Restaurants management" at bounding box center [421, 74] width 130 height 17
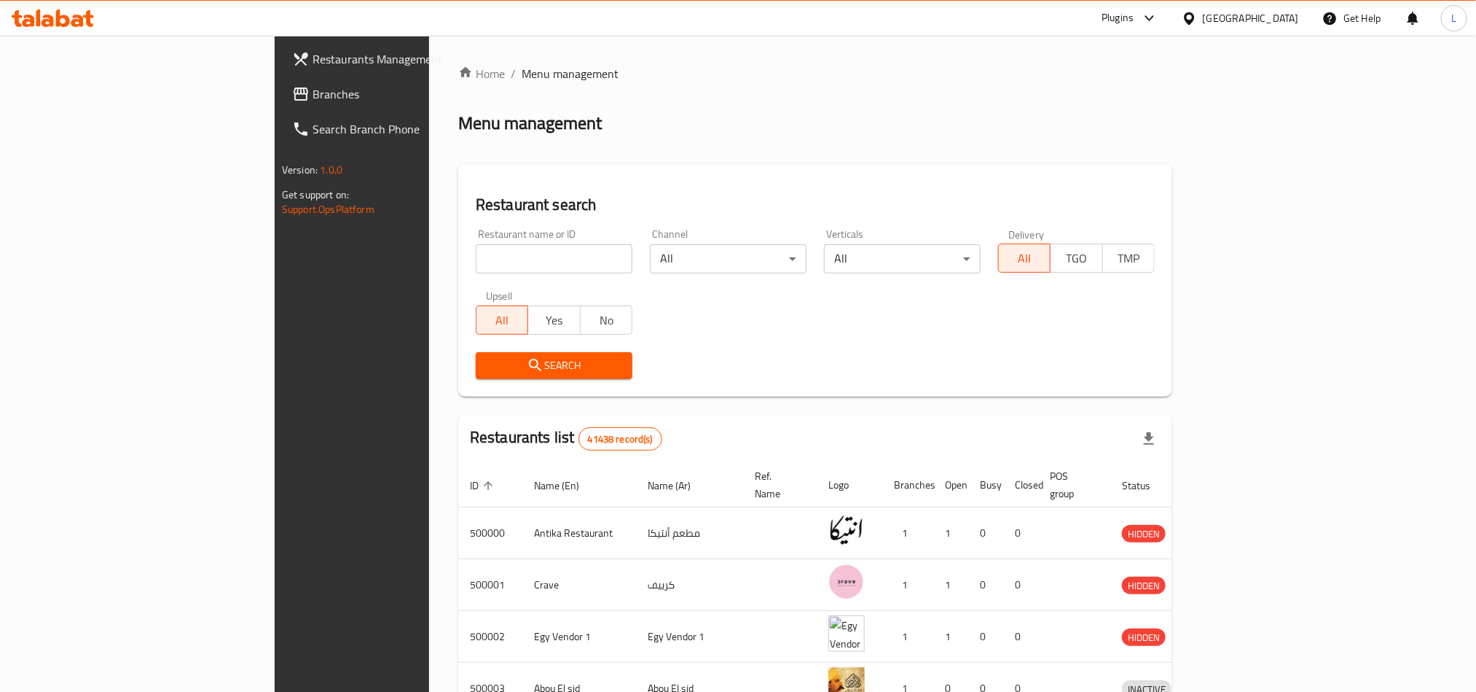
click at [1281, 4] on div "Egypt" at bounding box center [1240, 18] width 141 height 35
click at [1277, 22] on div "Egypt" at bounding box center [1251, 18] width 96 height 16
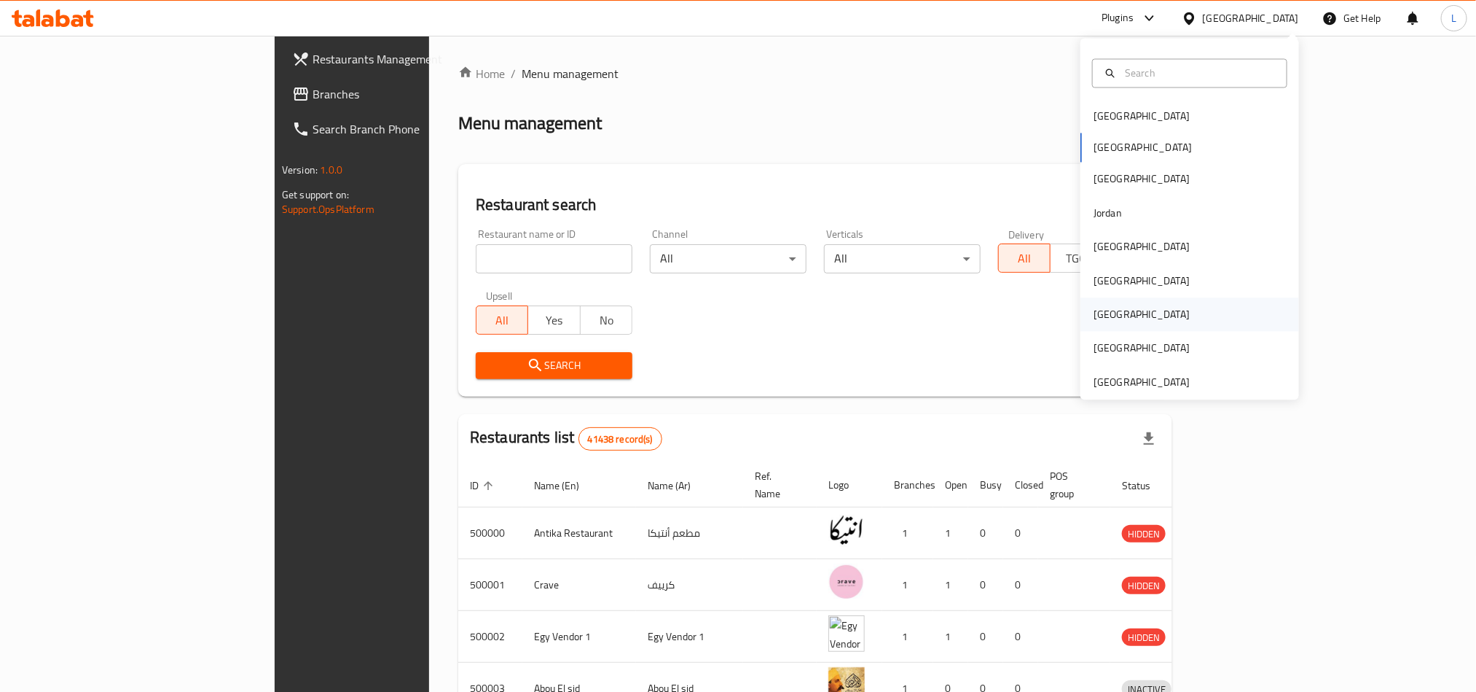
click at [1115, 320] on div "Qatar" at bounding box center [1190, 315] width 219 height 34
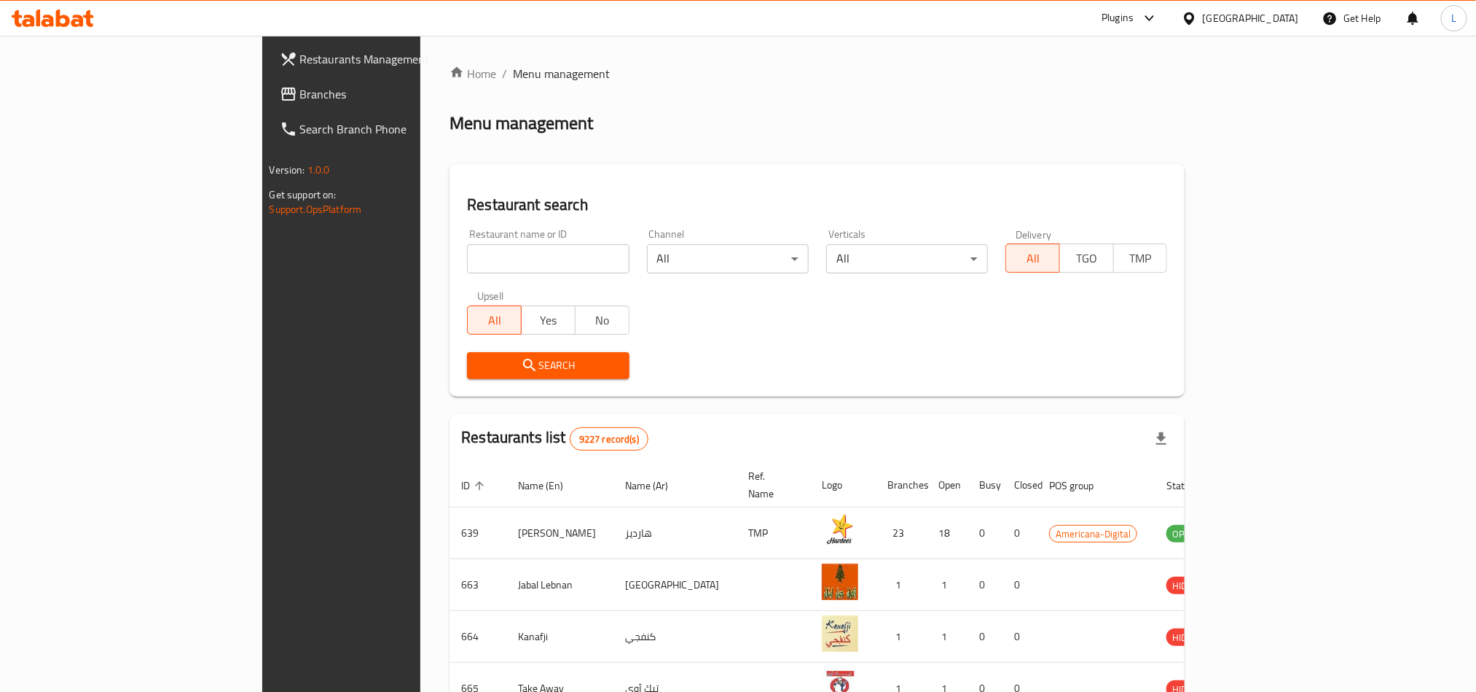
click at [300, 96] on span "Branches" at bounding box center [398, 93] width 197 height 17
